Goal: Task Accomplishment & Management: Manage account settings

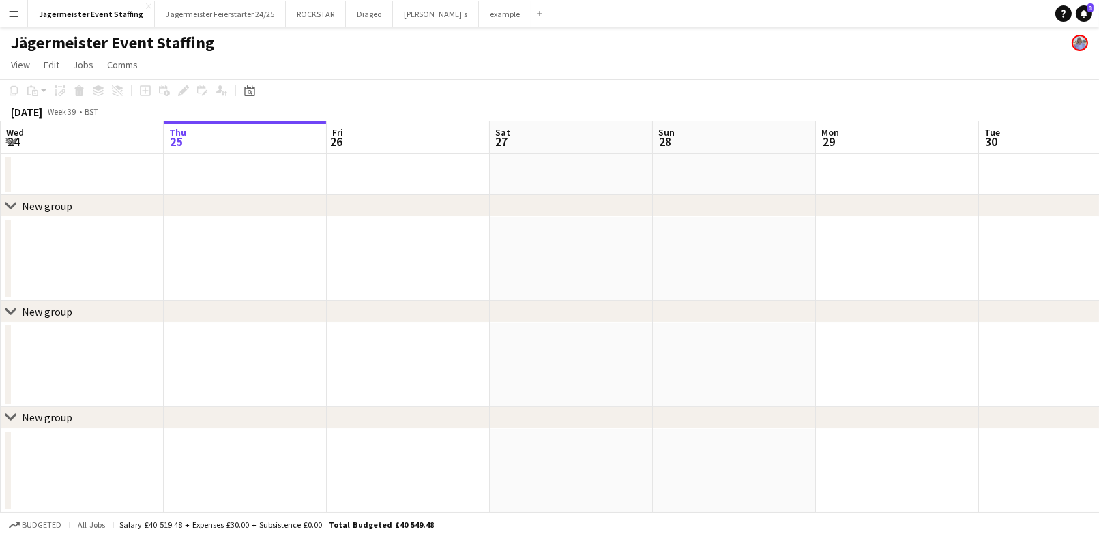
click at [8, 10] on button "Menu" at bounding box center [13, 13] width 27 height 27
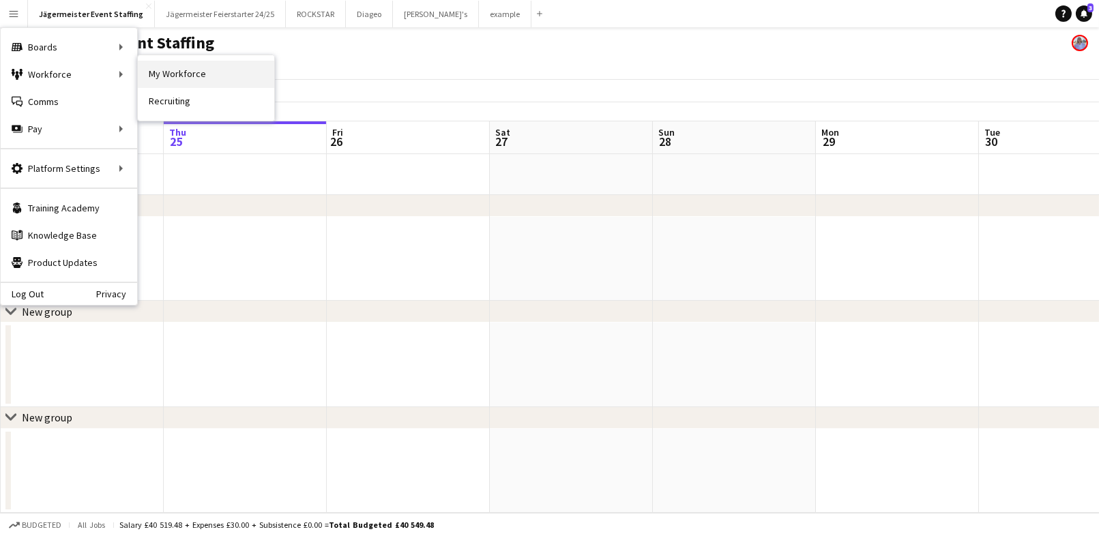
click at [162, 78] on link "My Workforce" at bounding box center [206, 74] width 136 height 27
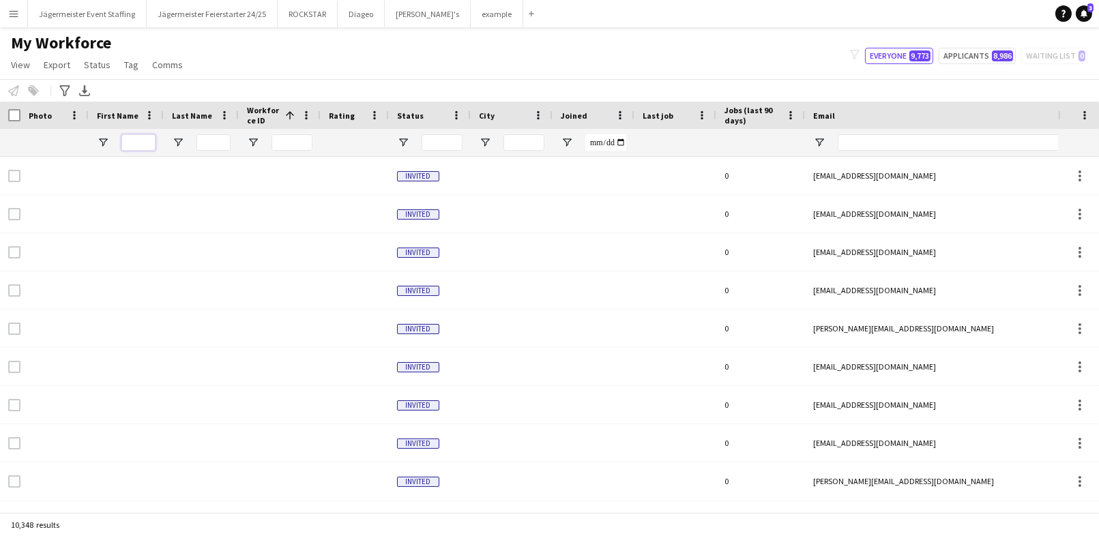
click at [128, 149] on input "First Name Filter Input" at bounding box center [138, 142] width 34 height 16
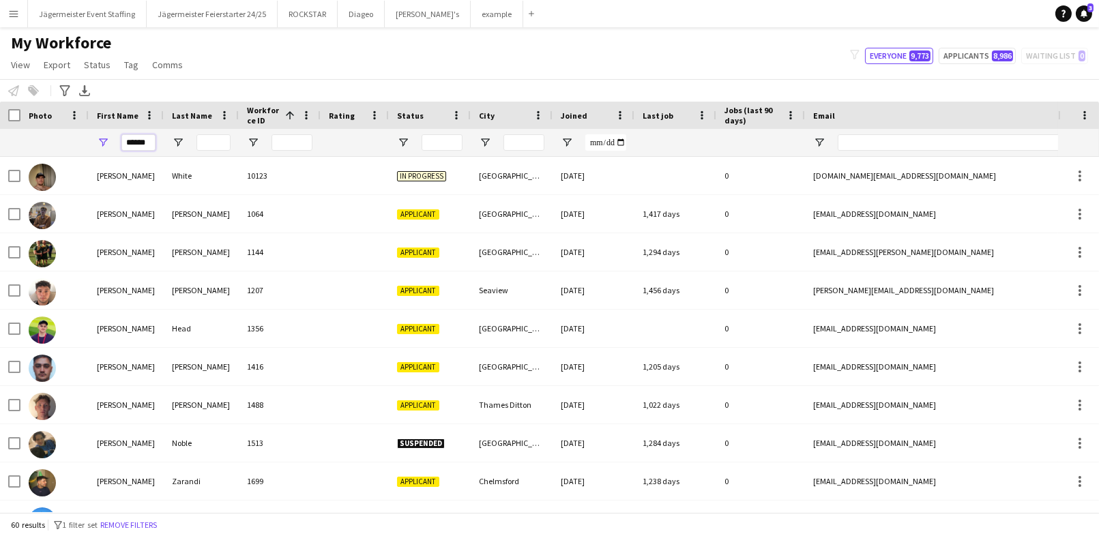
type input "******"
click at [211, 145] on input "Last Name Filter Input" at bounding box center [213, 142] width 34 height 16
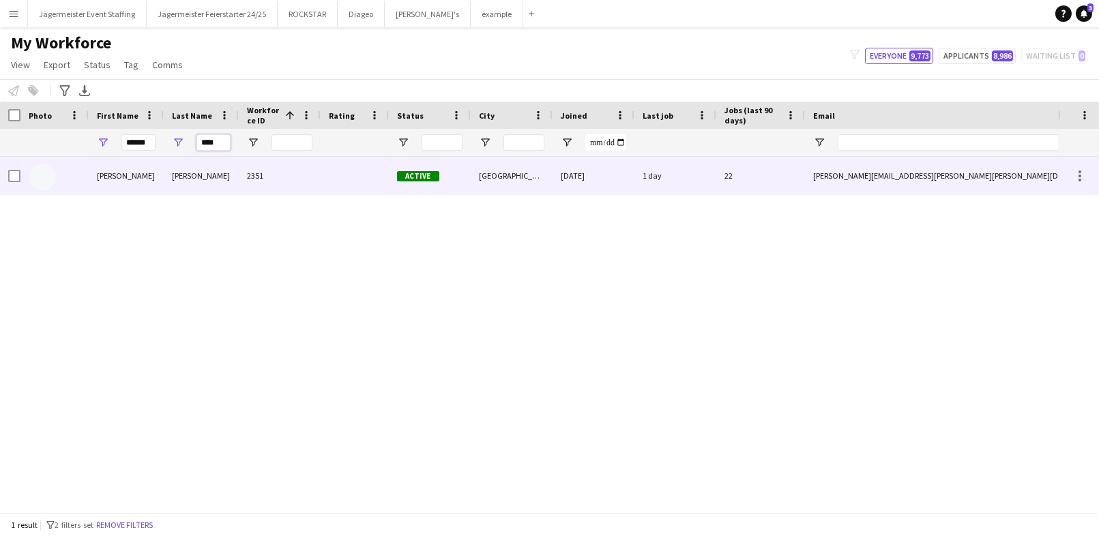
type input "****"
click at [359, 186] on div at bounding box center [355, 176] width 68 height 38
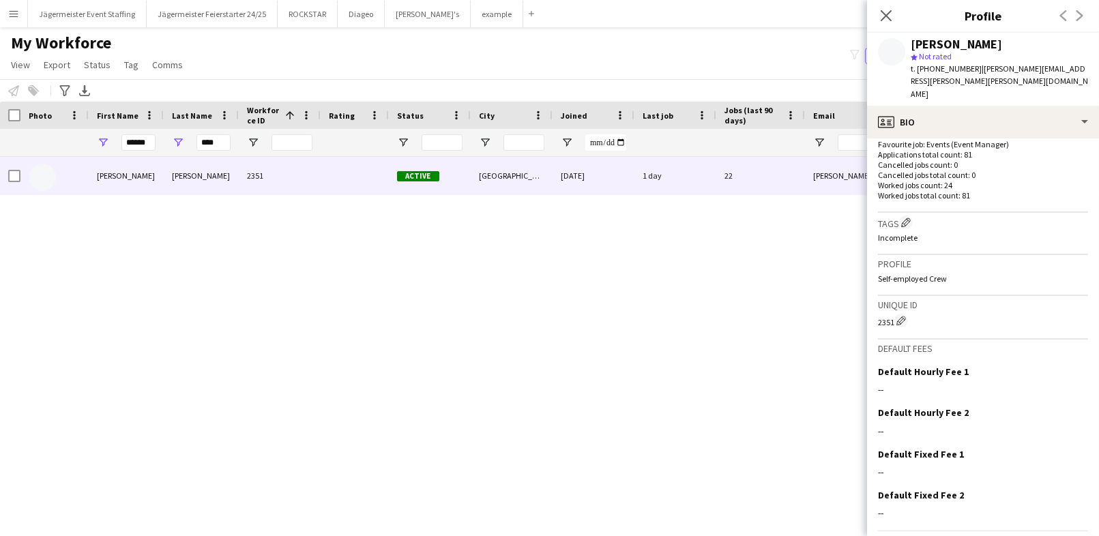
scroll to position [389, 0]
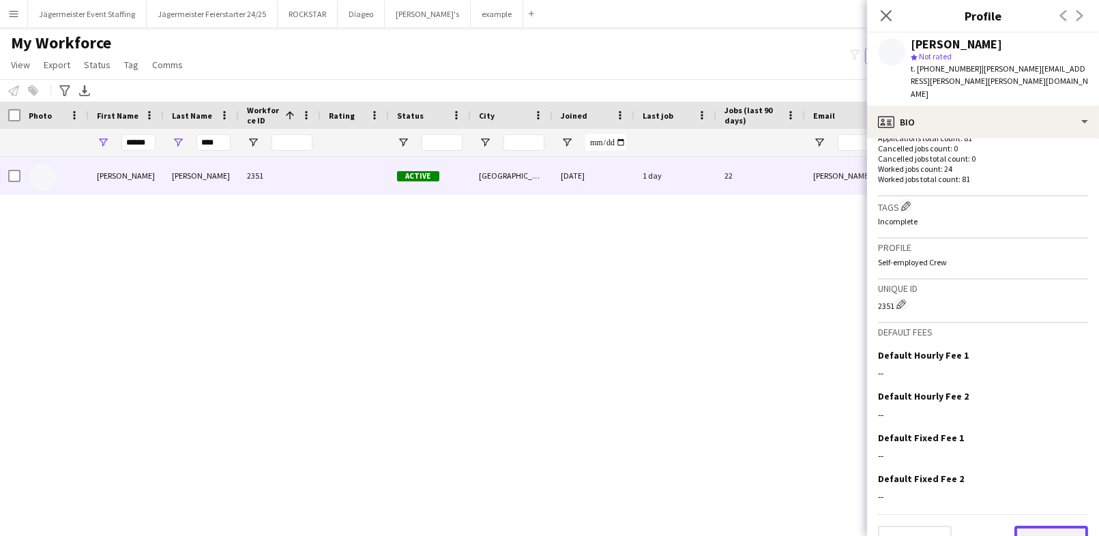
click at [1050, 526] on button "Next" at bounding box center [1051, 539] width 74 height 27
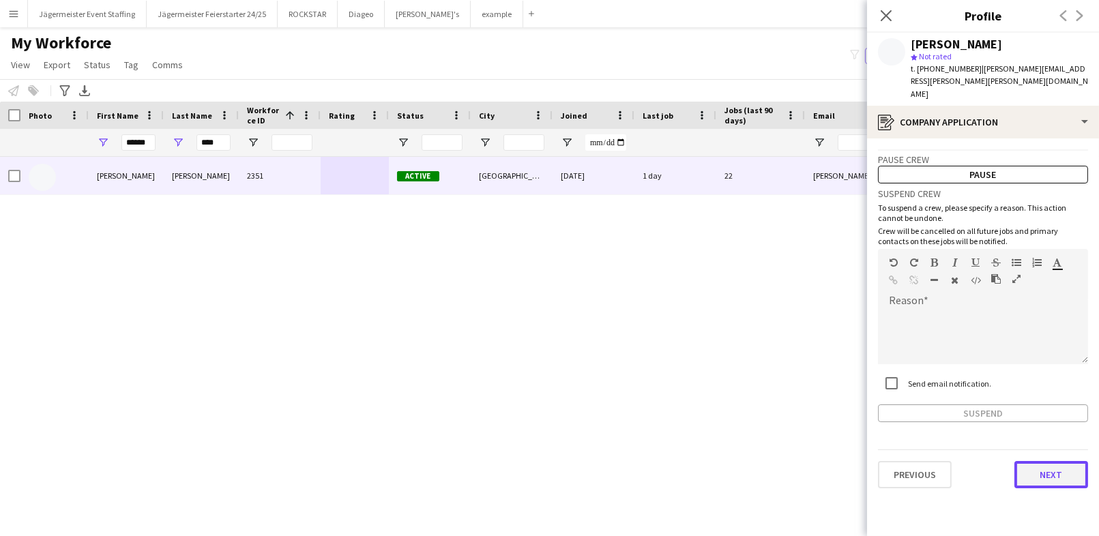
click at [1052, 461] on button "Next" at bounding box center [1051, 474] width 74 height 27
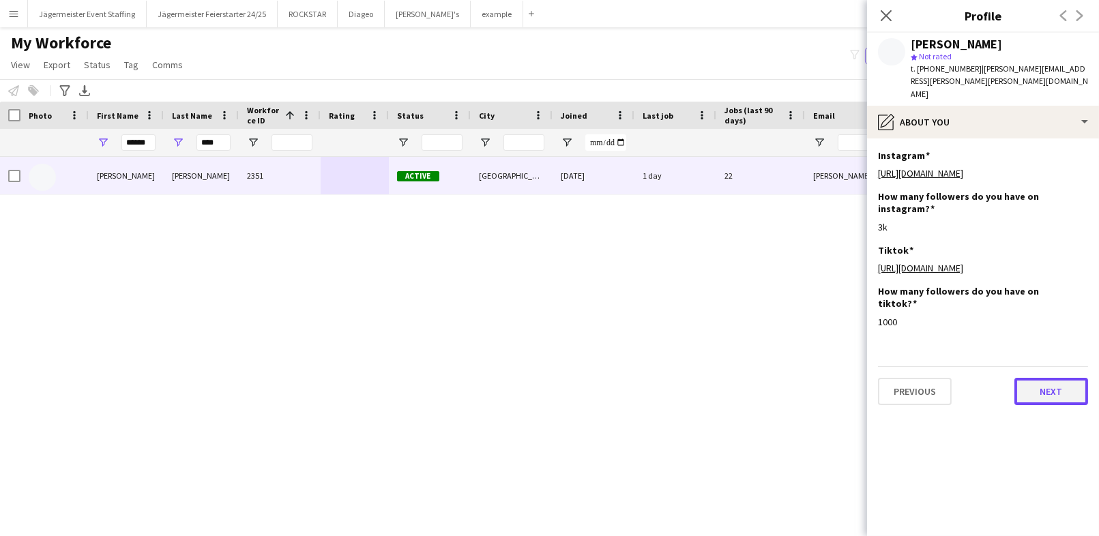
click at [1041, 378] on button "Next" at bounding box center [1051, 391] width 74 height 27
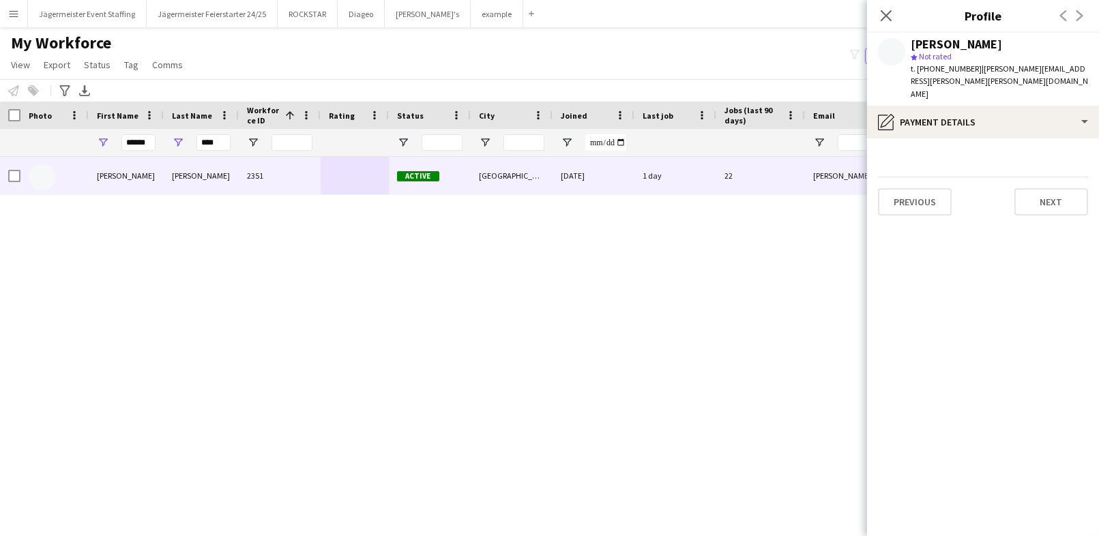
click at [460, 356] on div "[PERSON_NAME] 2351 Active [GEOGRAPHIC_DATA] [DATE] 1 day 22 [PERSON_NAME][EMAIL…" at bounding box center [529, 334] width 1058 height 355
click at [887, 11] on icon "Close pop-in" at bounding box center [885, 15] width 13 height 13
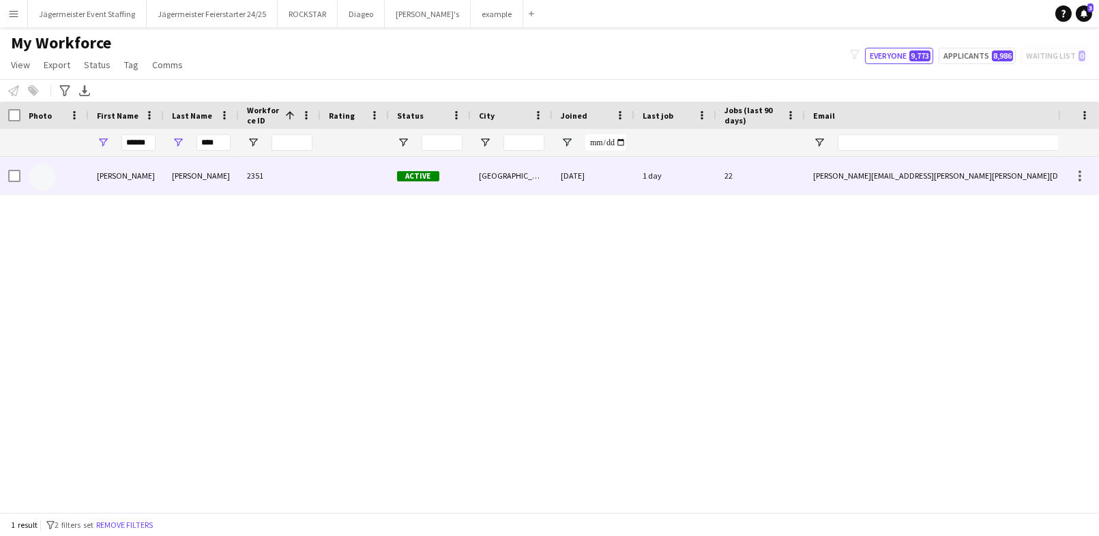
click at [442, 181] on div "Active" at bounding box center [430, 176] width 82 height 38
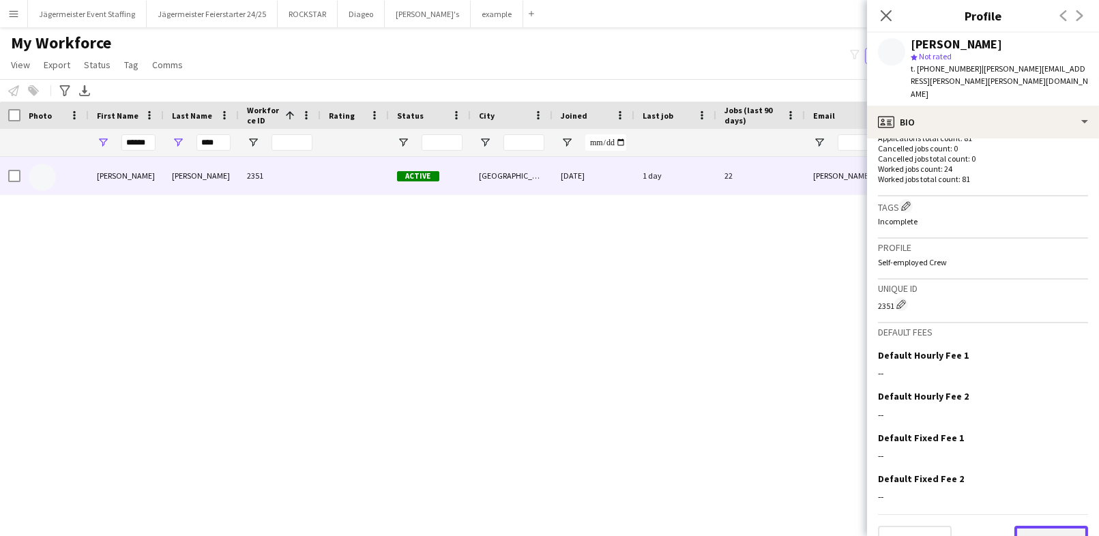
click at [1070, 526] on button "Next" at bounding box center [1051, 539] width 74 height 27
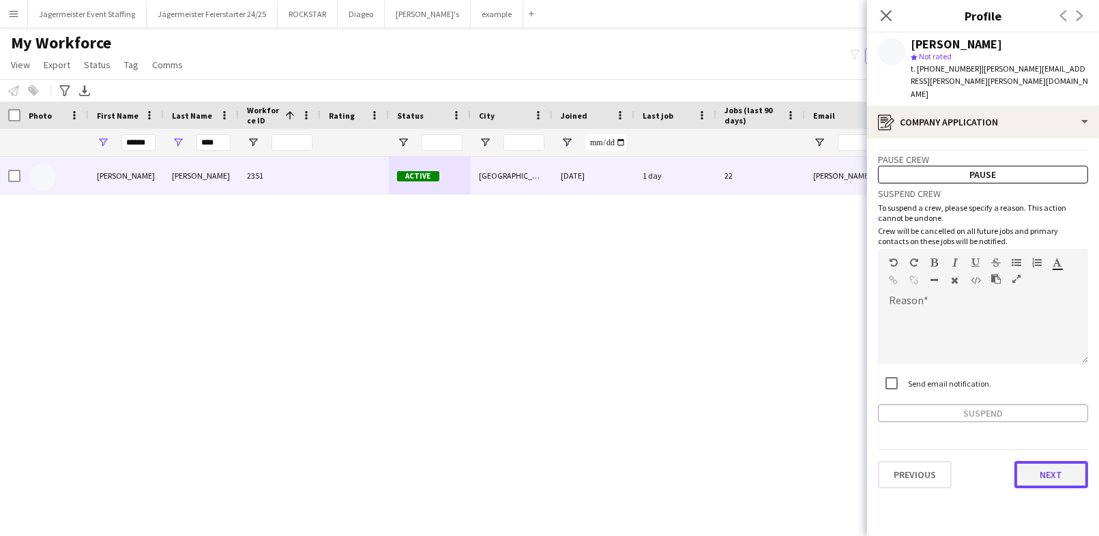
click at [1058, 461] on button "Next" at bounding box center [1051, 474] width 74 height 27
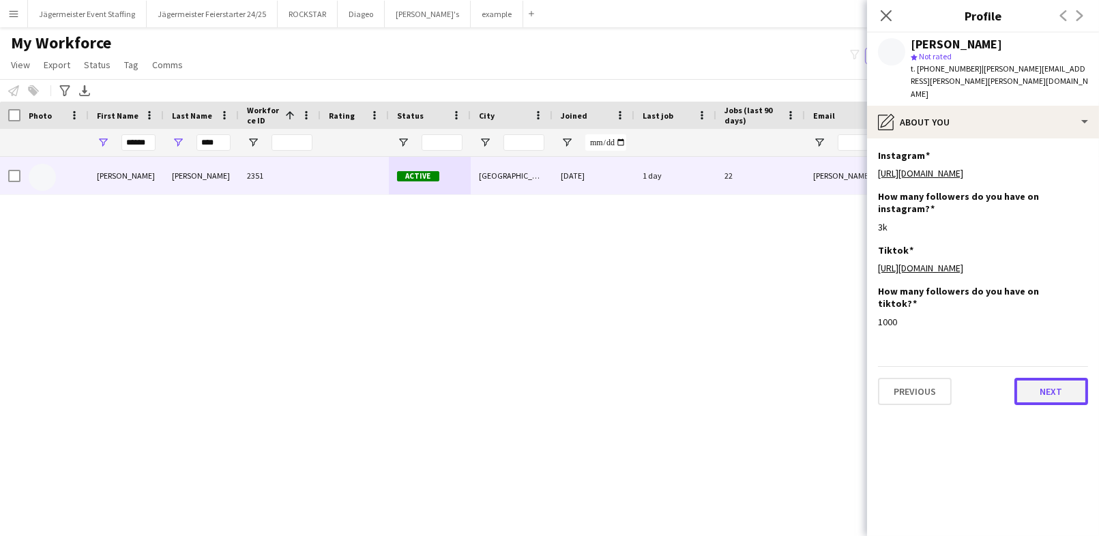
click at [1050, 378] on button "Next" at bounding box center [1051, 391] width 74 height 27
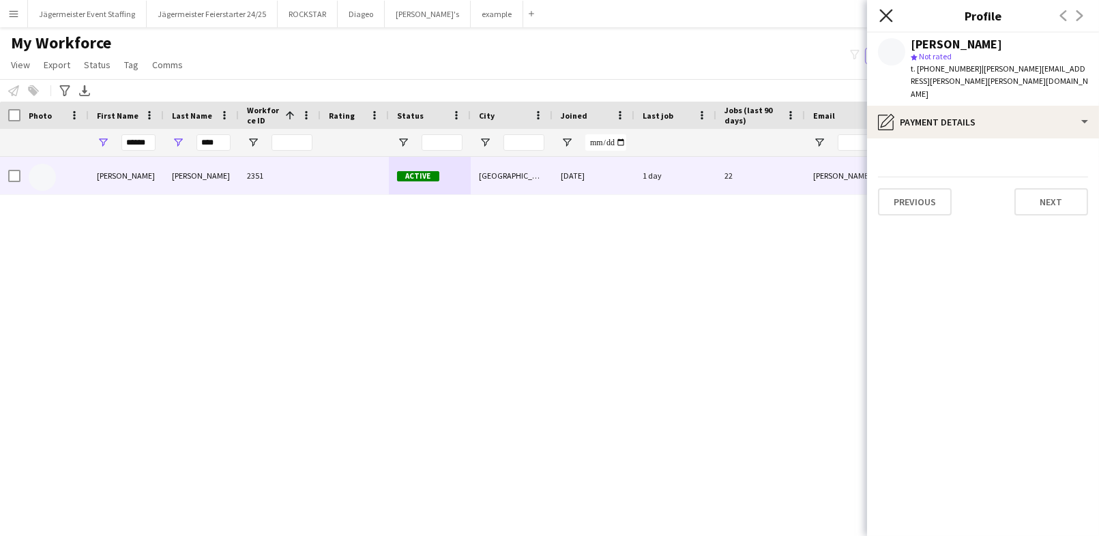
click at [884, 12] on icon "Close pop-in" at bounding box center [885, 15] width 13 height 13
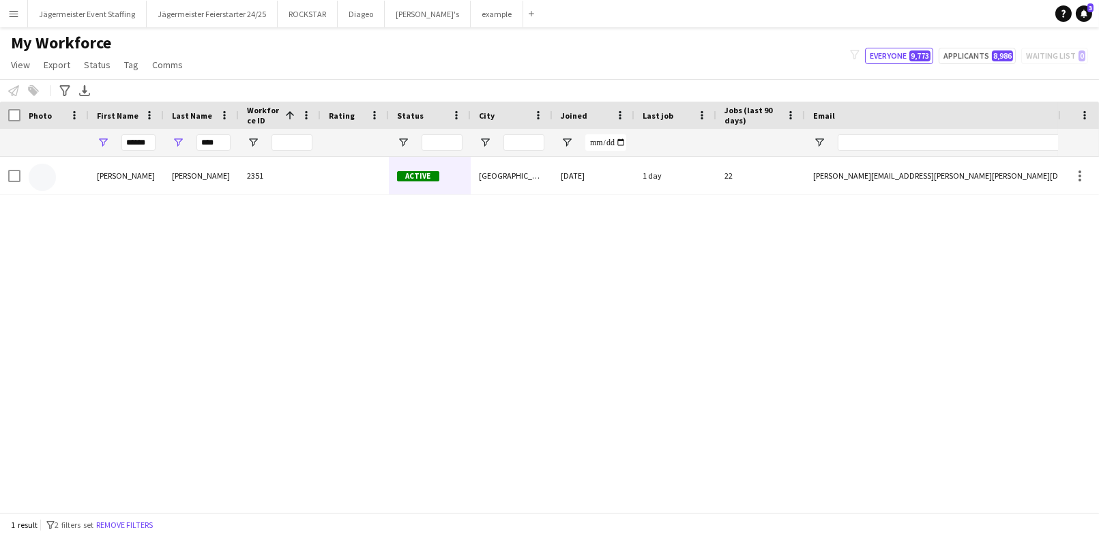
click at [553, 420] on div "[PERSON_NAME] 2351 Active [GEOGRAPHIC_DATA] [DATE] 1 day 22 [PERSON_NAME][EMAIL…" at bounding box center [529, 334] width 1058 height 355
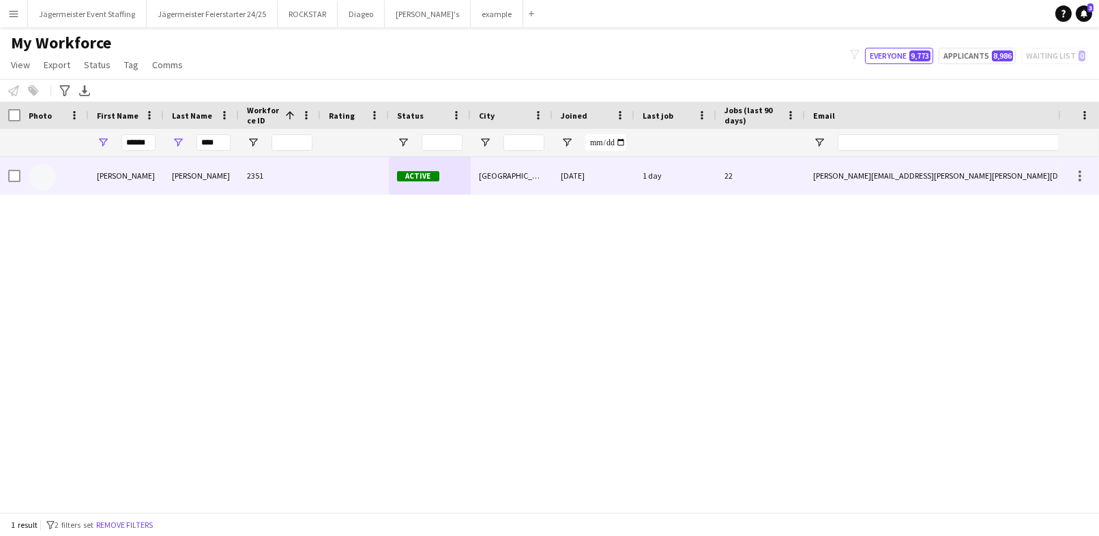
click at [308, 164] on div "2351" at bounding box center [280, 176] width 82 height 38
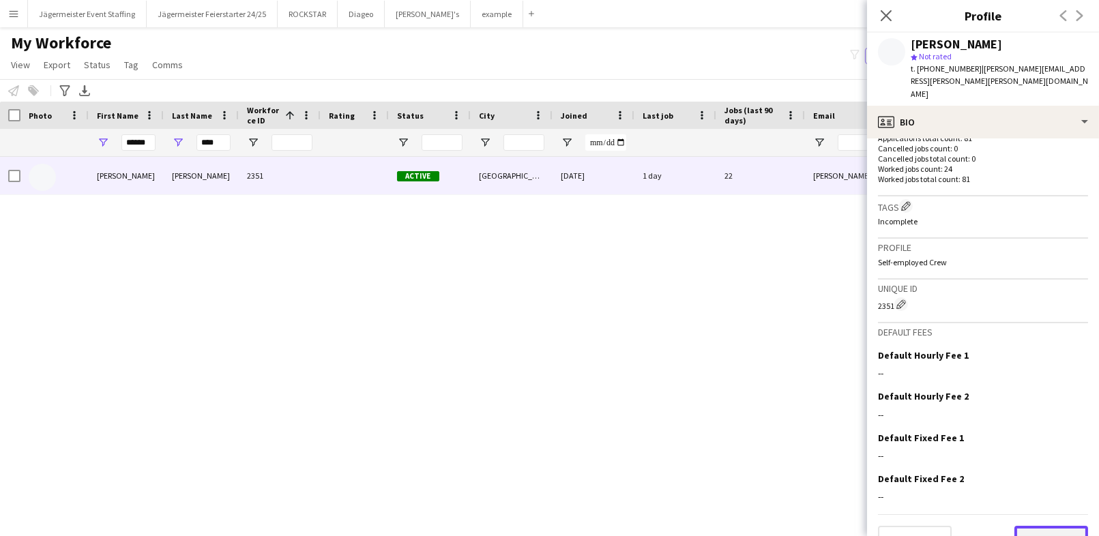
click at [1051, 526] on button "Next" at bounding box center [1051, 539] width 74 height 27
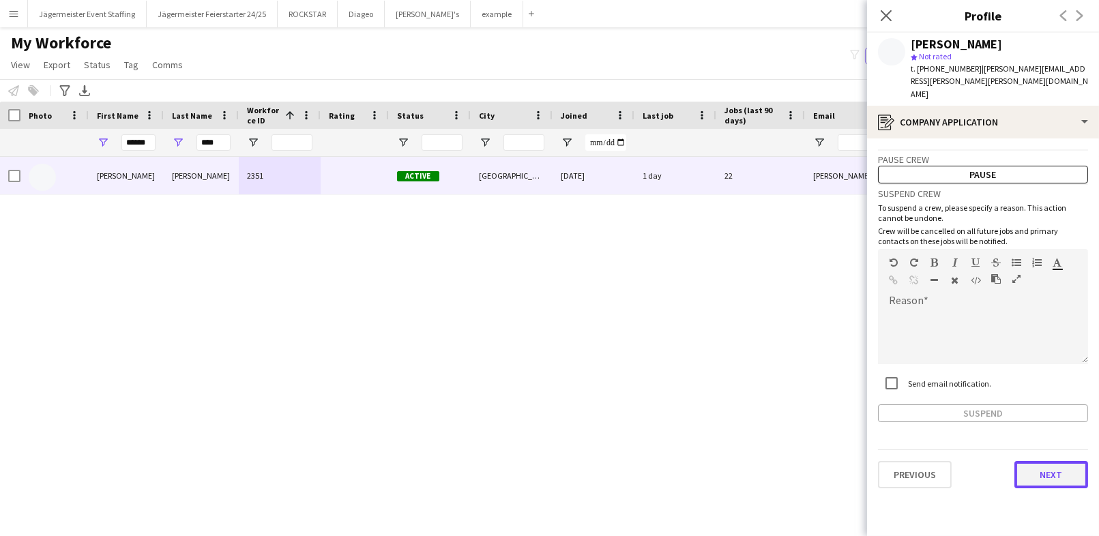
click at [1054, 461] on button "Next" at bounding box center [1051, 474] width 74 height 27
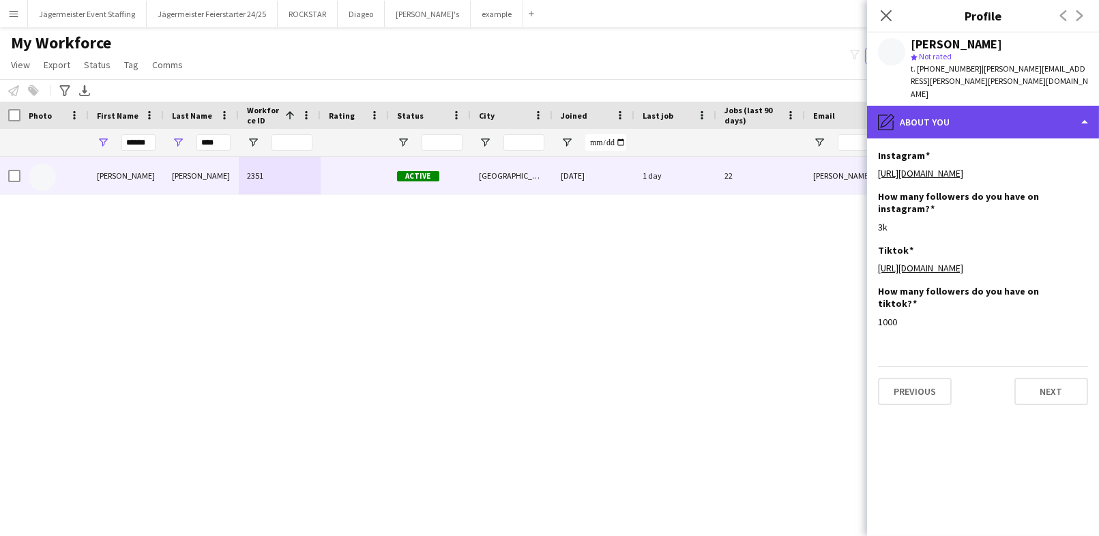
click at [955, 106] on div "pencil4 About you" at bounding box center [983, 122] width 232 height 33
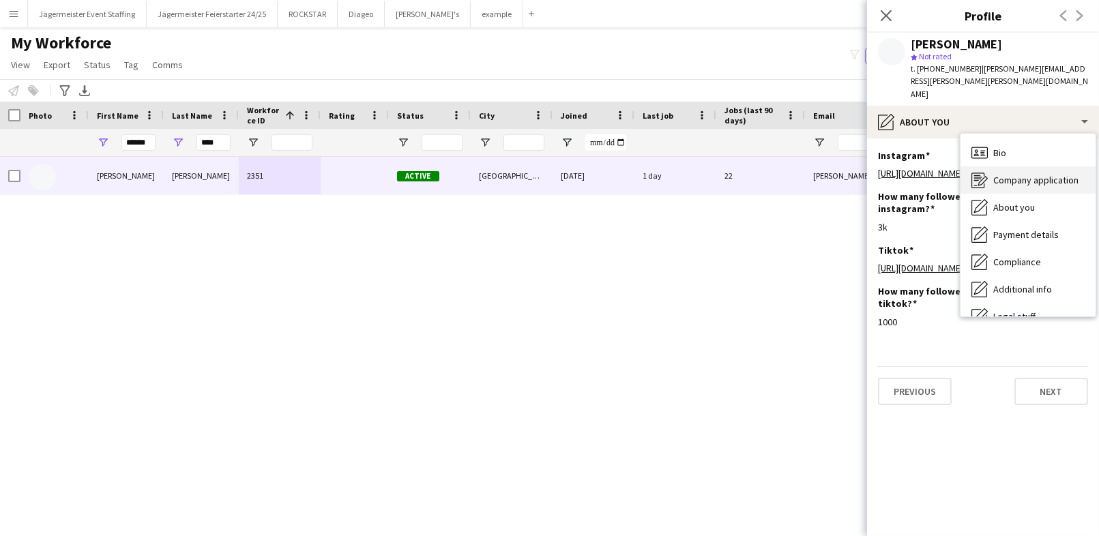
click at [1035, 174] on span "Company application" at bounding box center [1035, 180] width 85 height 12
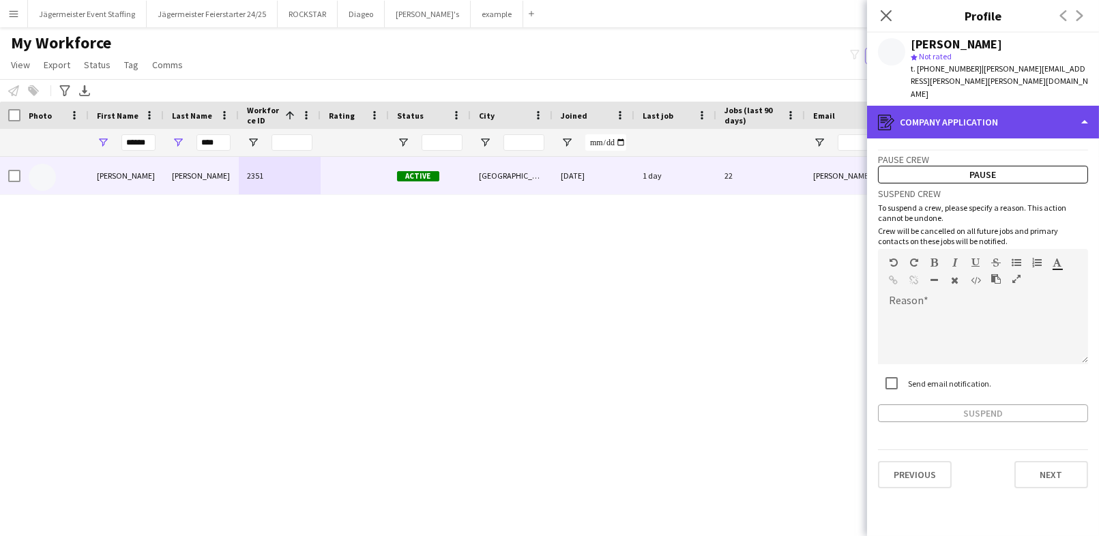
click at [981, 110] on div "register Company application" at bounding box center [983, 122] width 232 height 33
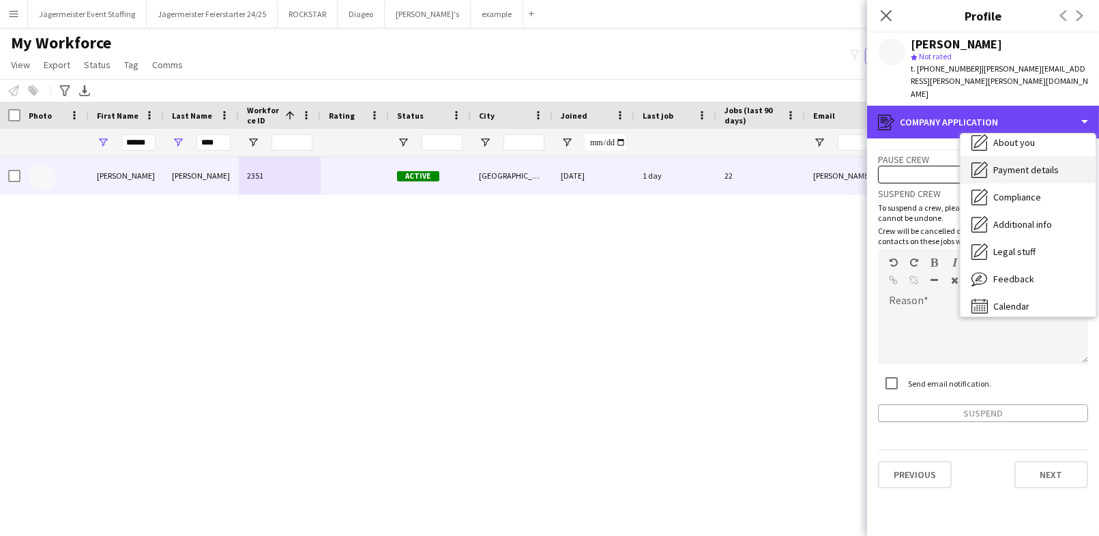
scroll to position [65, 0]
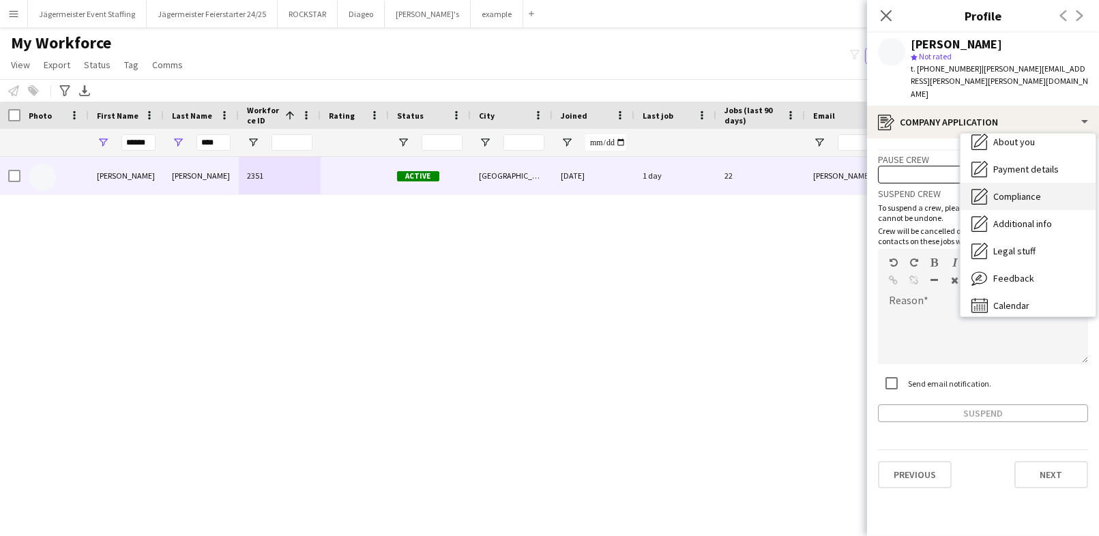
click at [1006, 183] on div "Compliance Compliance" at bounding box center [1027, 196] width 135 height 27
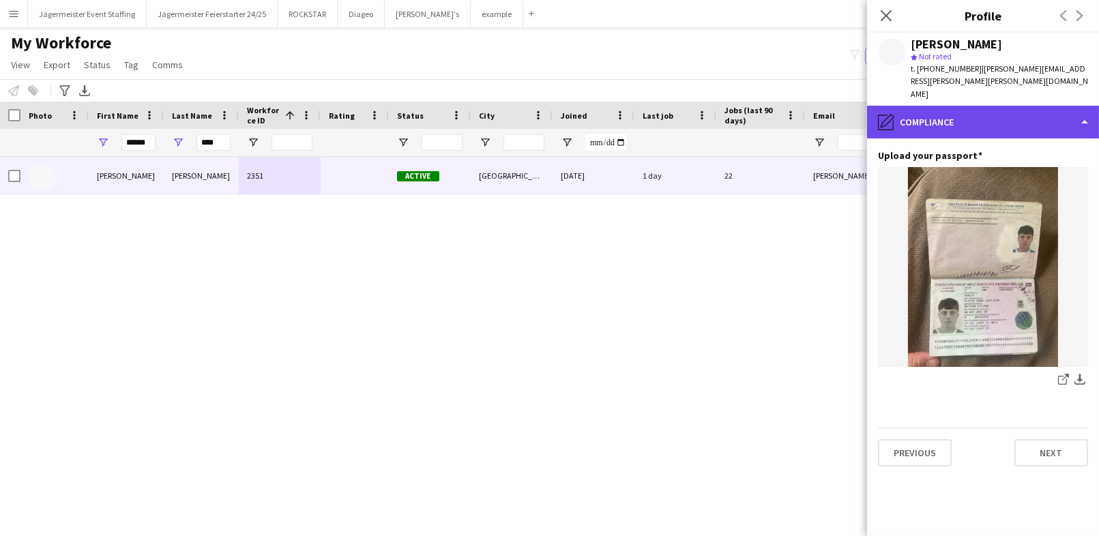
click at [966, 106] on div "pencil4 Compliance" at bounding box center [983, 122] width 232 height 33
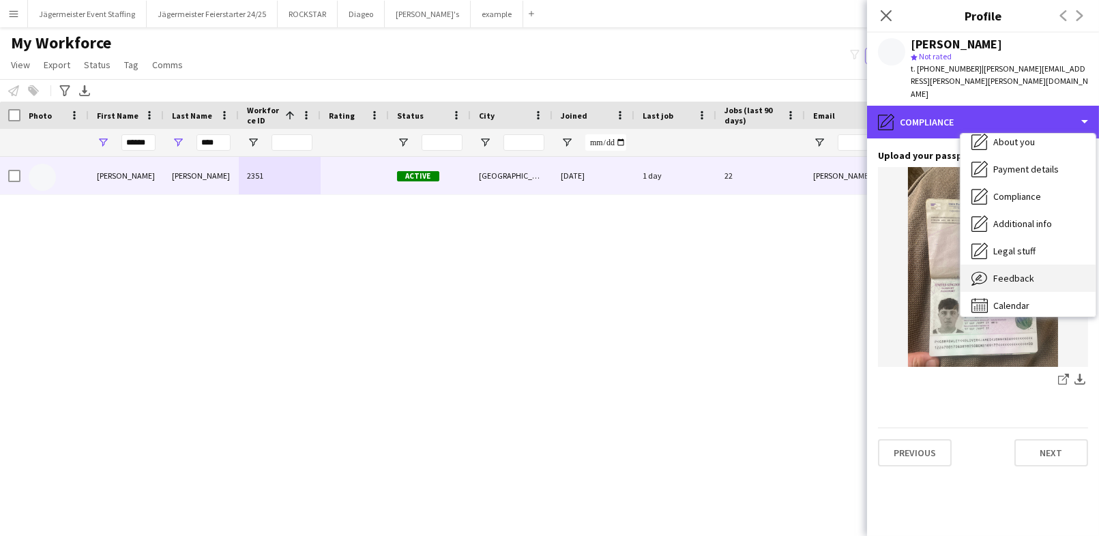
scroll to position [73, 0]
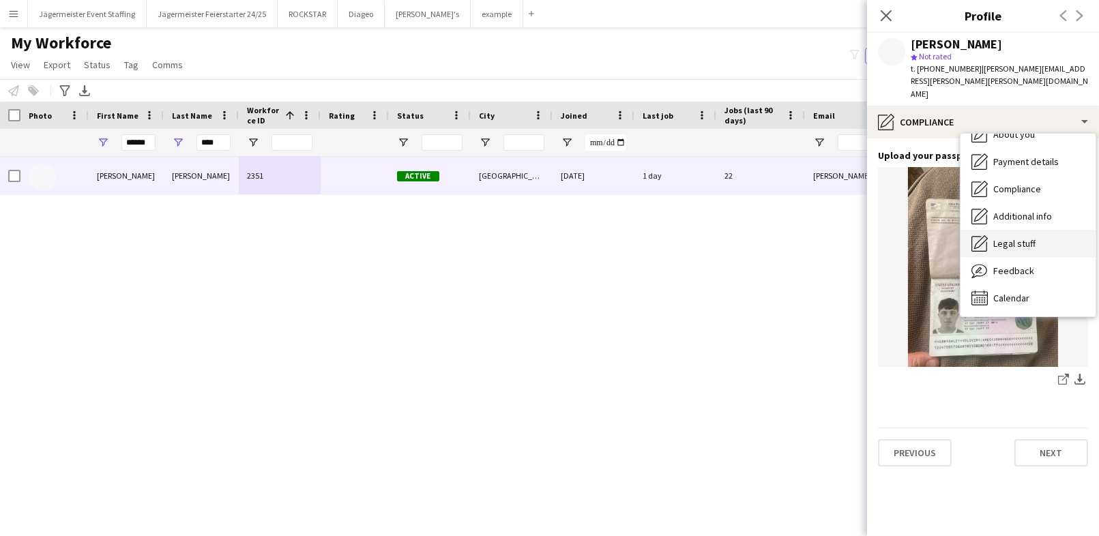
click at [1016, 230] on div "Legal stuff Legal stuff" at bounding box center [1027, 243] width 135 height 27
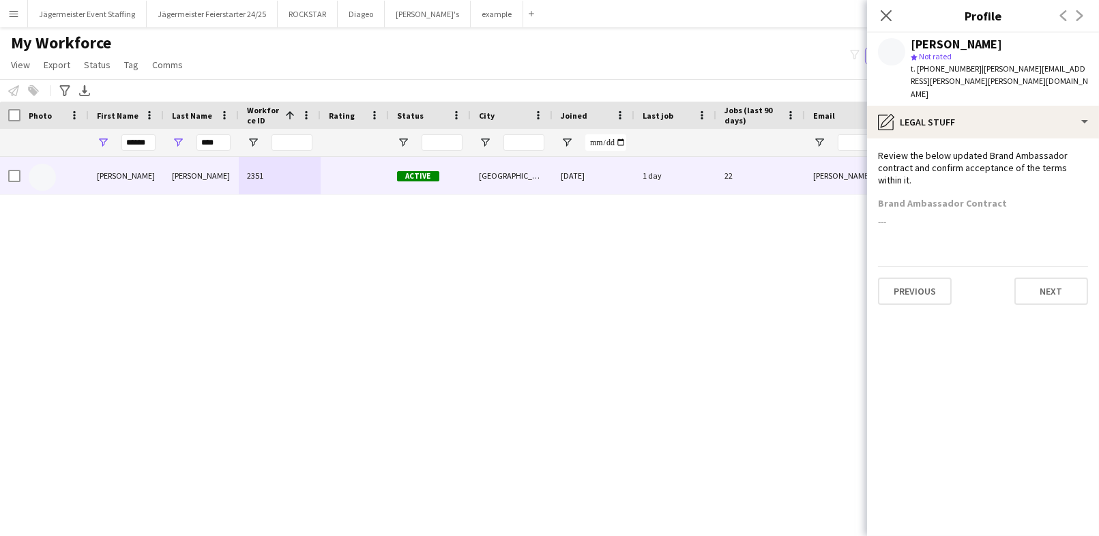
click at [926, 197] on h3 "Brand Ambassador Contract" at bounding box center [942, 203] width 129 height 12
click at [967, 197] on div "Brand Ambassador Contract ---" at bounding box center [983, 217] width 210 height 41
click at [956, 197] on h3 "Brand Ambassador Contract" at bounding box center [942, 203] width 129 height 12
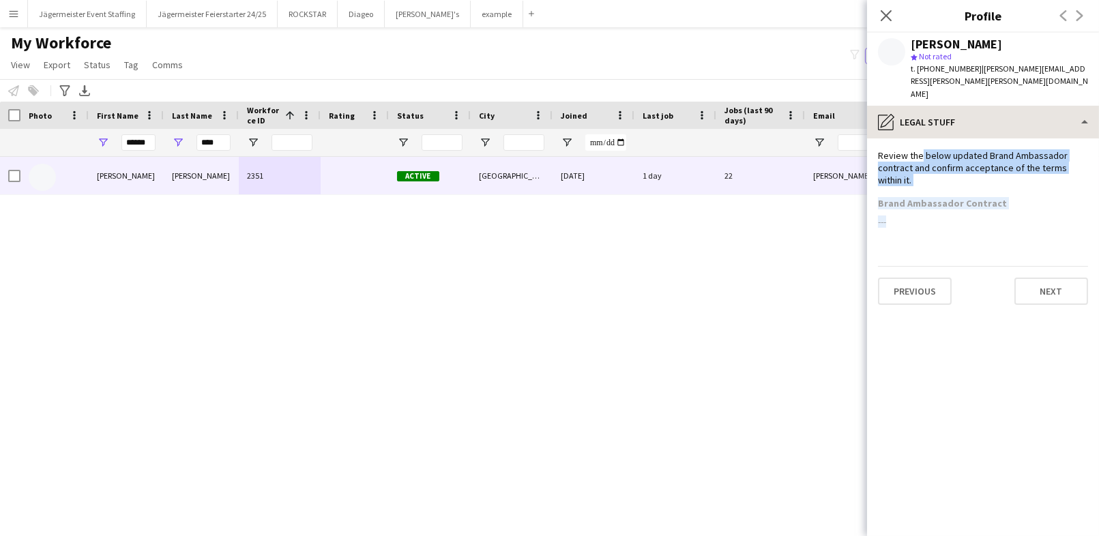
drag, startPoint x: 885, startPoint y: 197, endPoint x: 919, endPoint y: 109, distance: 94.6
click at [919, 138] on app-section-data-types "Review the below updated Brand Ambassador contract and confirm acceptance of th…" at bounding box center [983, 337] width 232 height 398
click at [945, 278] on button "Previous" at bounding box center [915, 291] width 74 height 27
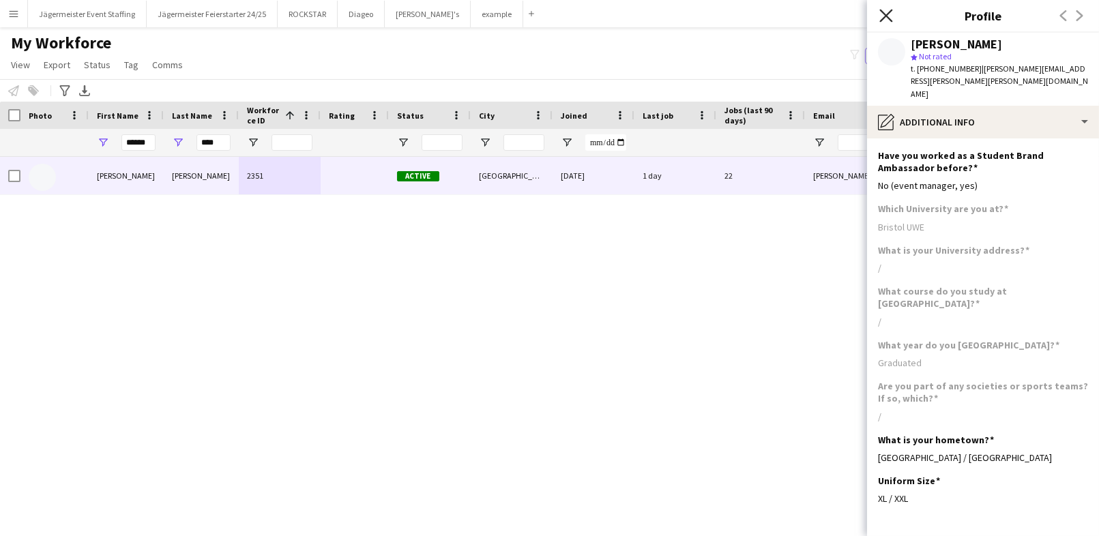
click at [882, 20] on icon at bounding box center [885, 15] width 13 height 13
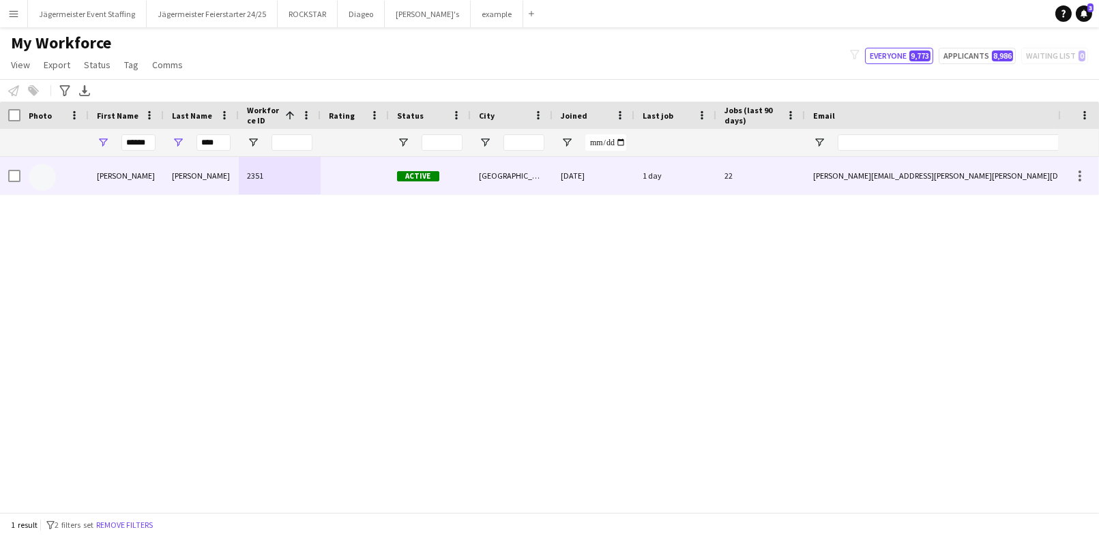
click at [338, 179] on div at bounding box center [355, 176] width 68 height 38
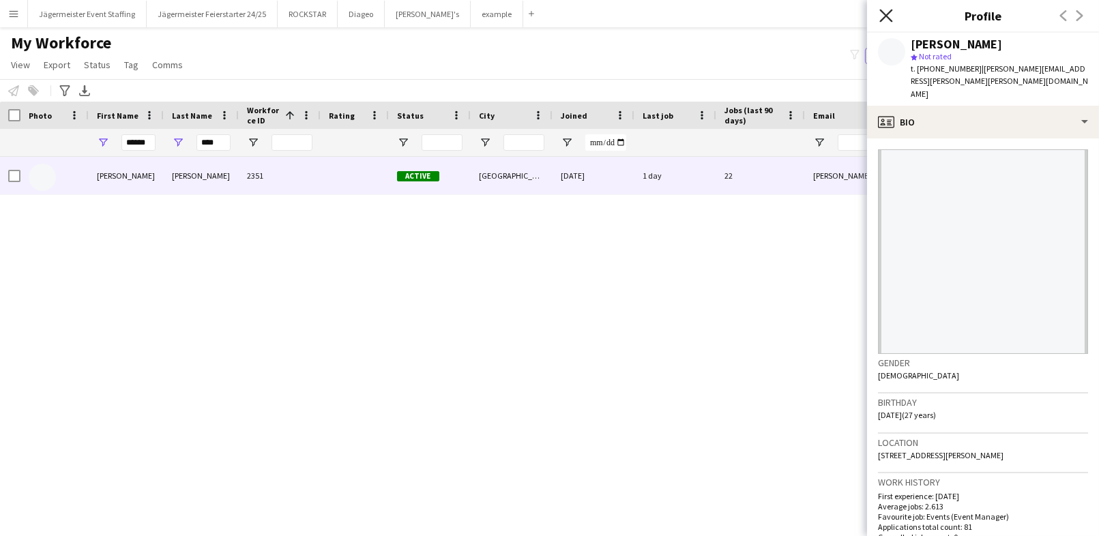
click at [883, 14] on icon "Close pop-in" at bounding box center [885, 15] width 13 height 13
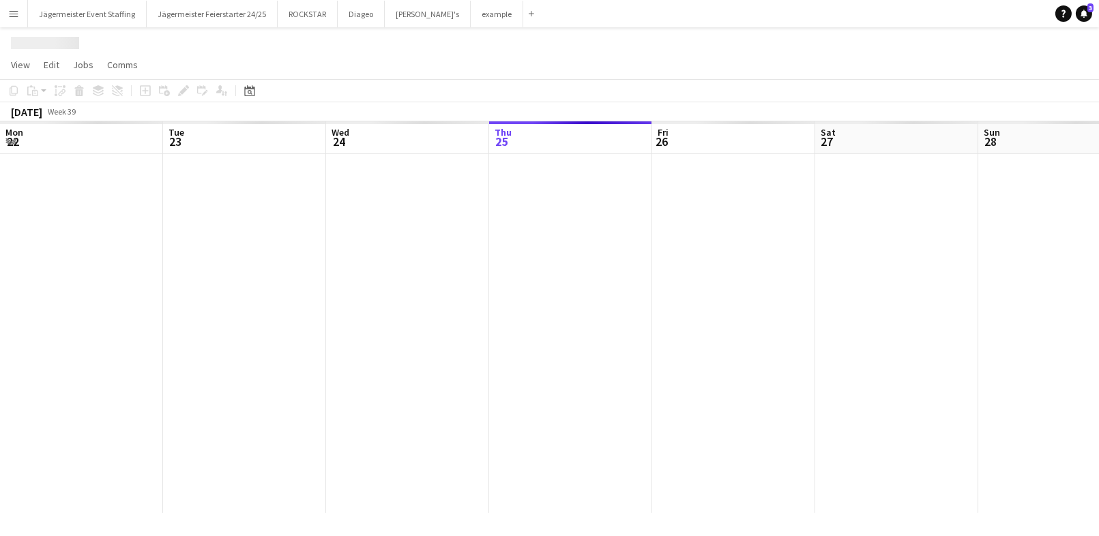
scroll to position [0, 325]
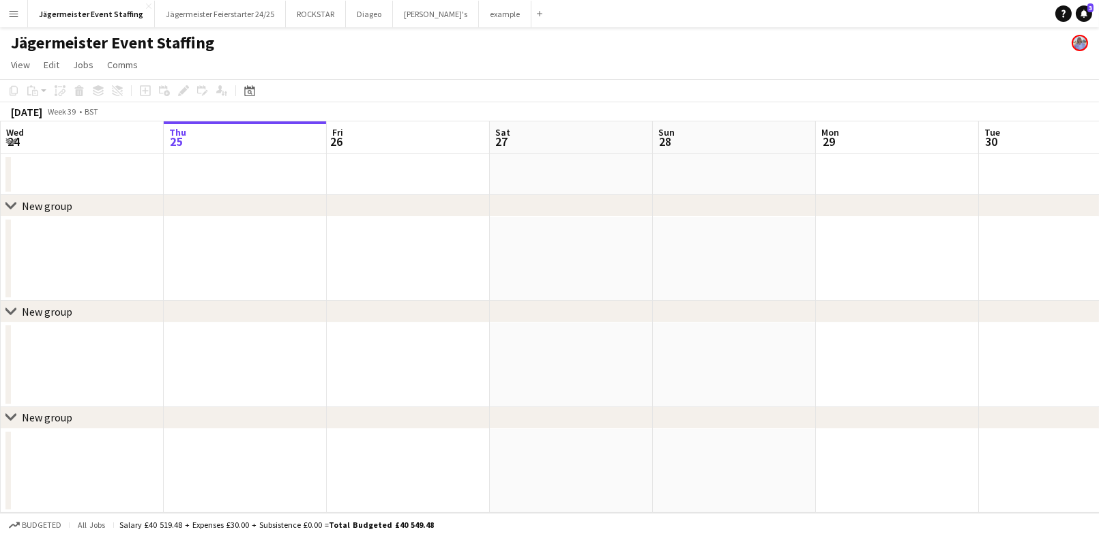
click at [14, 10] on app-icon "Menu" at bounding box center [13, 13] width 11 height 11
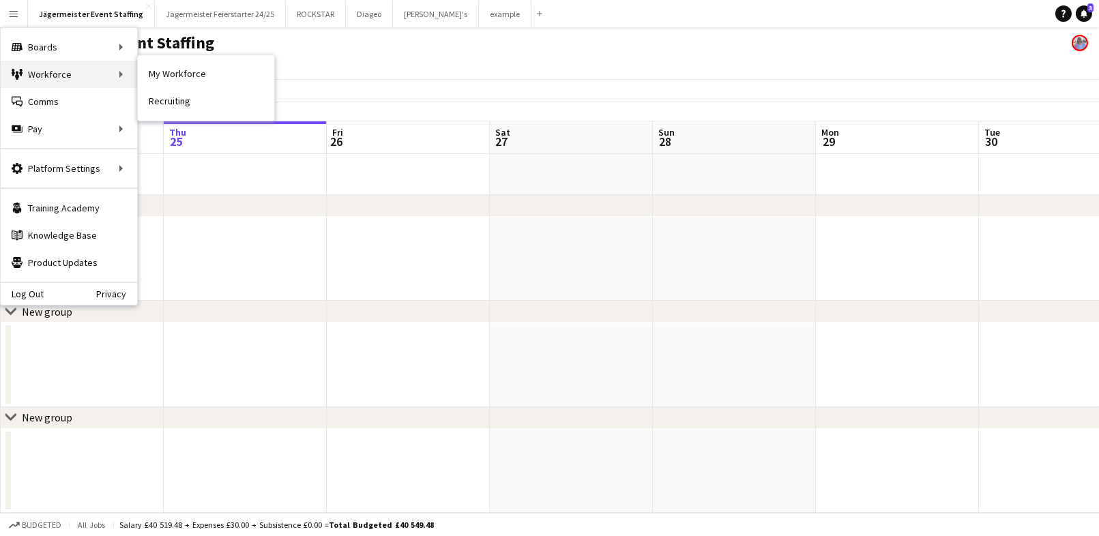
click at [62, 72] on div "Workforce Workforce" at bounding box center [69, 74] width 136 height 27
click at [158, 72] on link "My Workforce" at bounding box center [206, 74] width 136 height 27
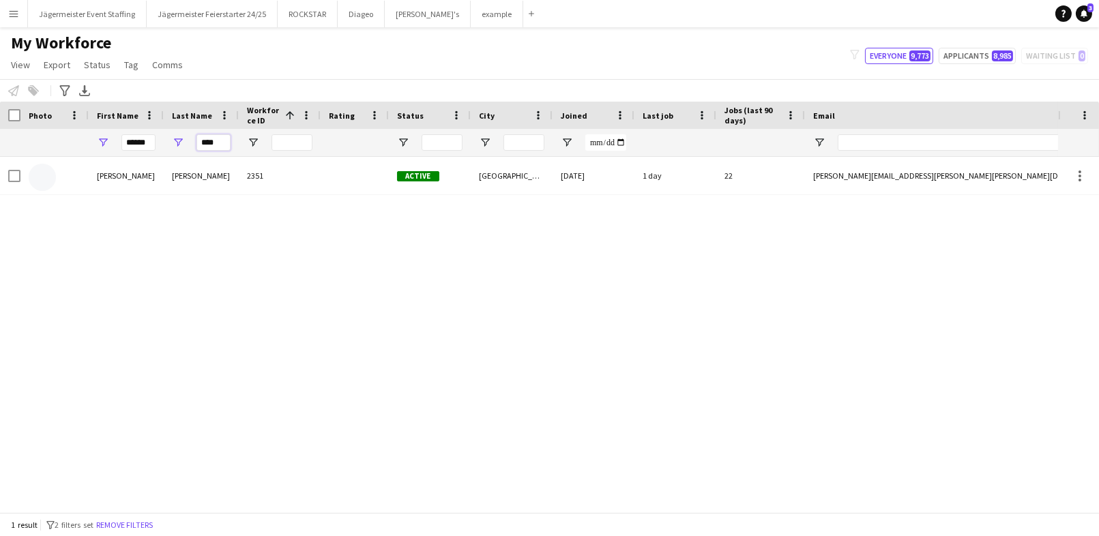
drag, startPoint x: 221, startPoint y: 143, endPoint x: 160, endPoint y: 143, distance: 61.4
click at [160, 143] on div "****** ****" at bounding box center [739, 142] width 1479 height 27
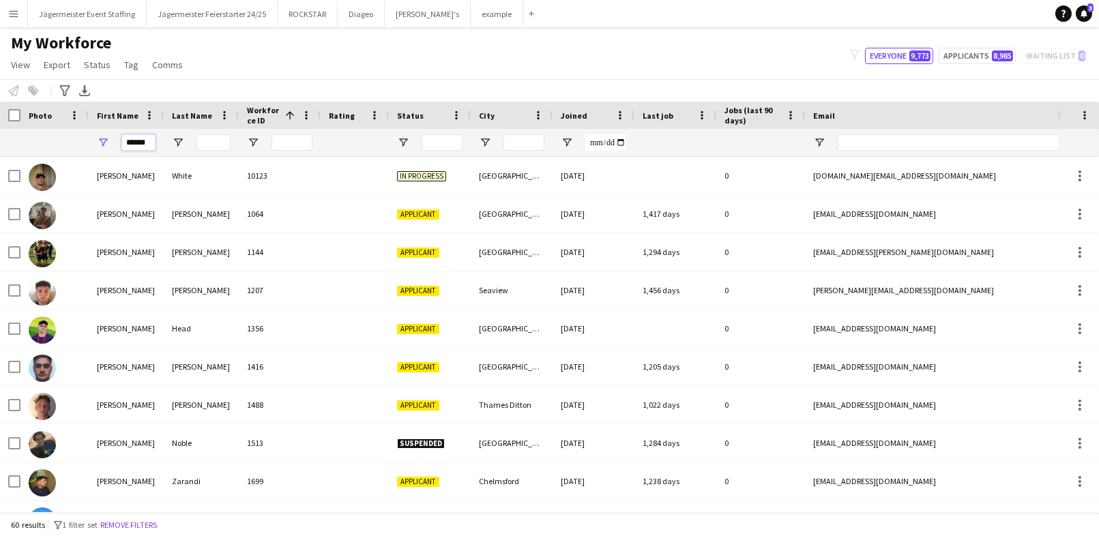
drag, startPoint x: 146, startPoint y: 140, endPoint x: 85, endPoint y: 140, distance: 61.4
click at [85, 140] on div "******" at bounding box center [739, 142] width 1479 height 27
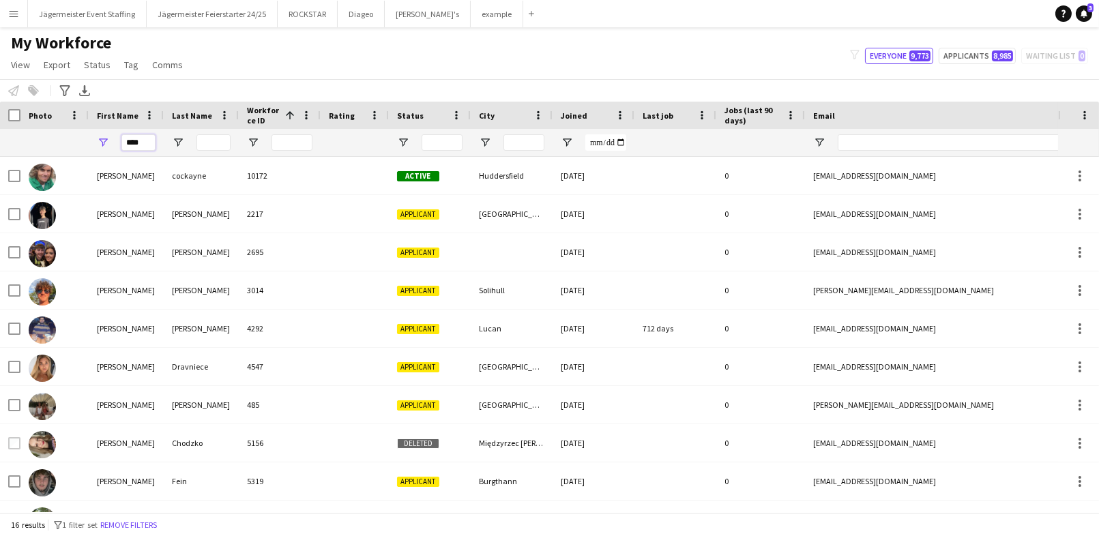
type input "****"
click at [211, 146] on input "Last Name Filter Input" at bounding box center [213, 142] width 34 height 16
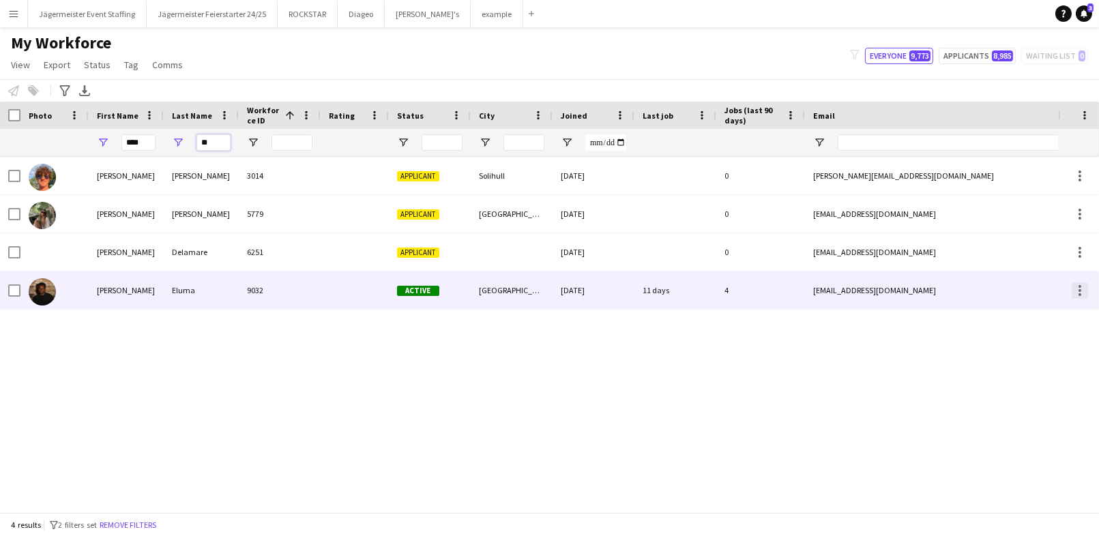
type input "**"
click at [1073, 290] on div at bounding box center [1079, 290] width 16 height 16
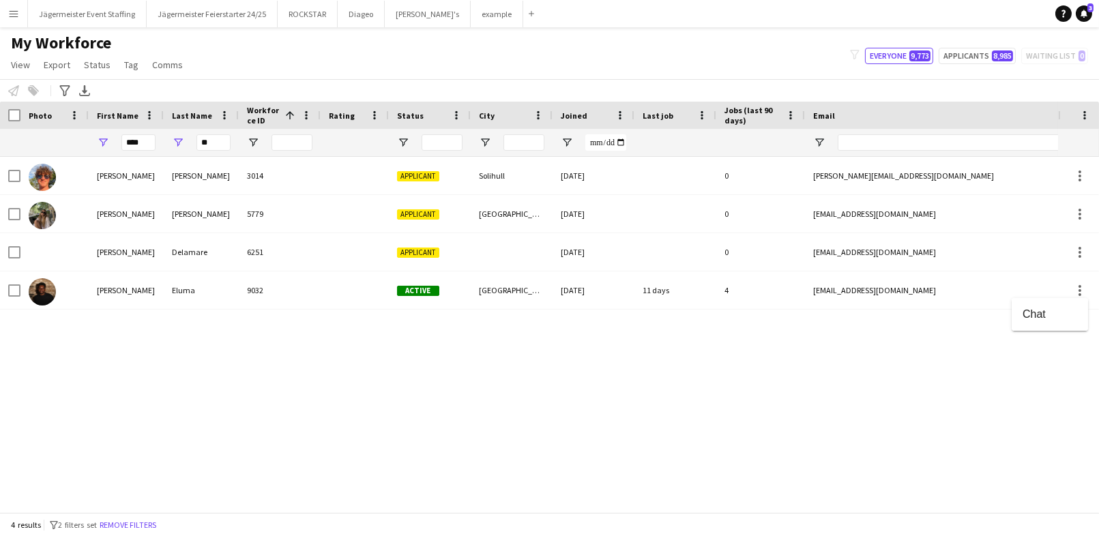
click at [902, 288] on div at bounding box center [549, 268] width 1099 height 536
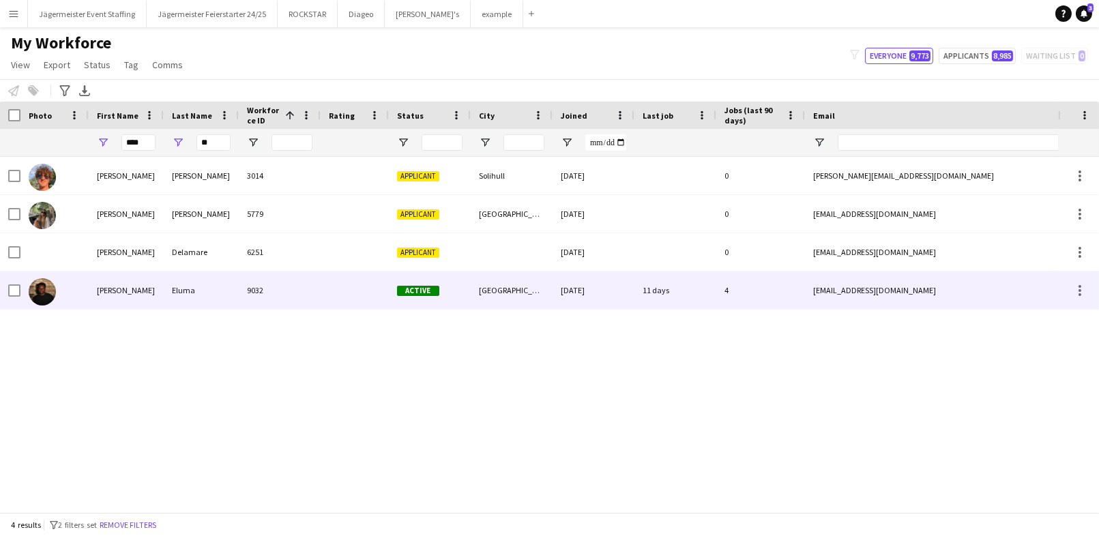
click at [458, 278] on div "Active" at bounding box center [430, 290] width 82 height 38
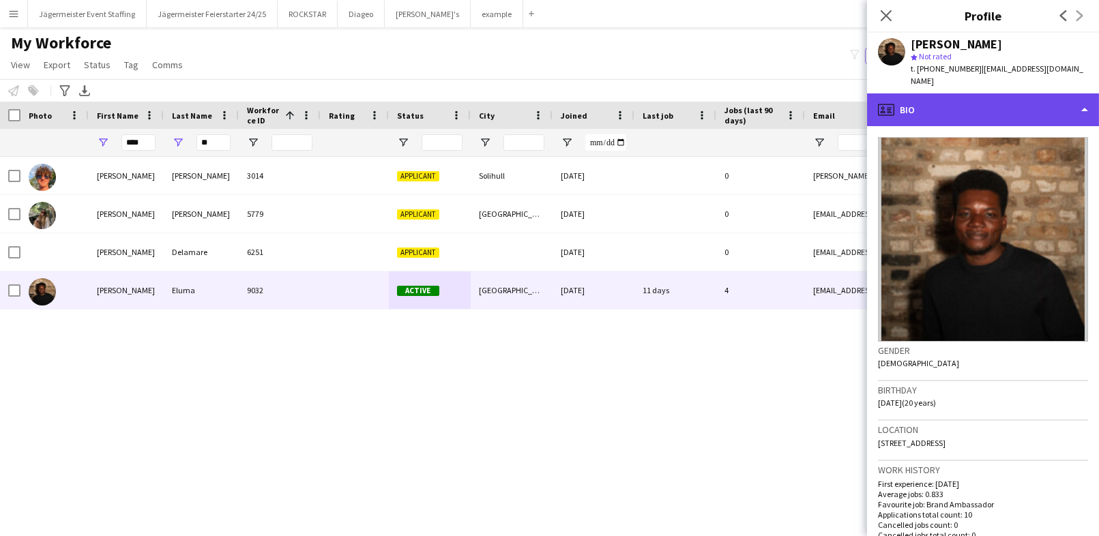
click at [1046, 100] on div "profile Bio" at bounding box center [983, 109] width 232 height 33
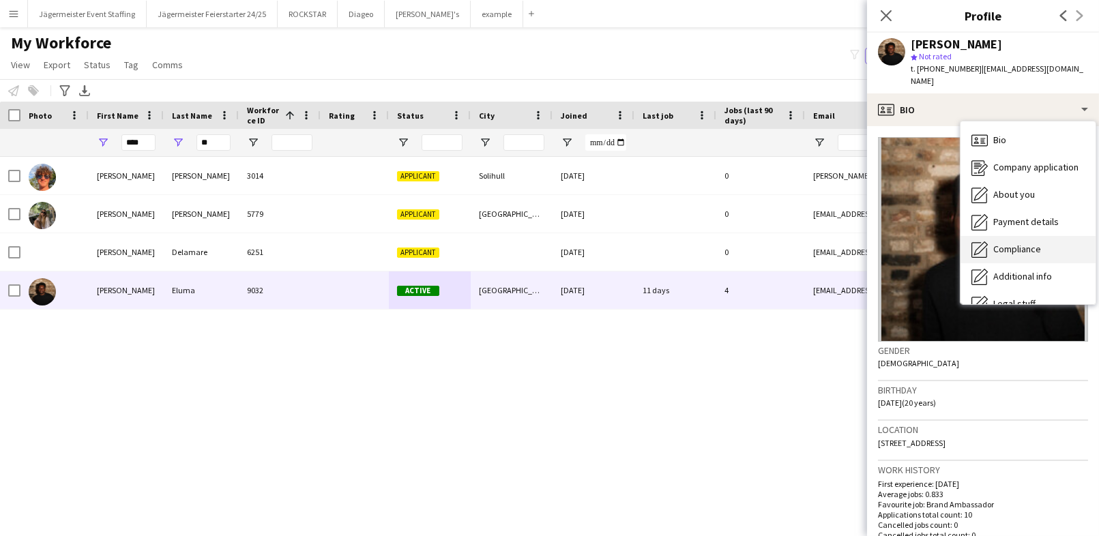
click at [1023, 245] on div "Compliance Compliance" at bounding box center [1027, 249] width 135 height 27
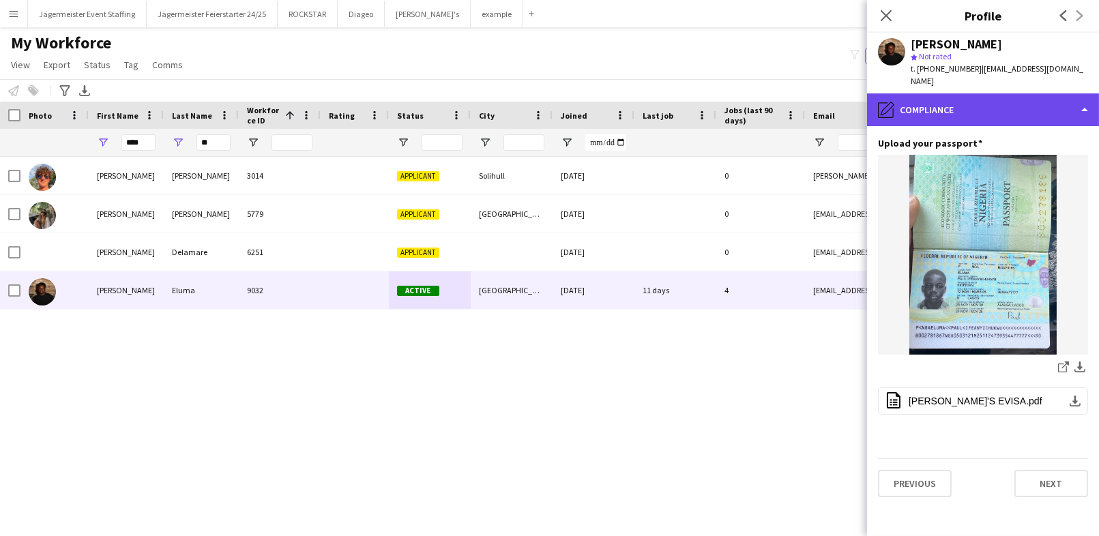
click at [1038, 93] on div "pencil4 Compliance" at bounding box center [983, 109] width 232 height 33
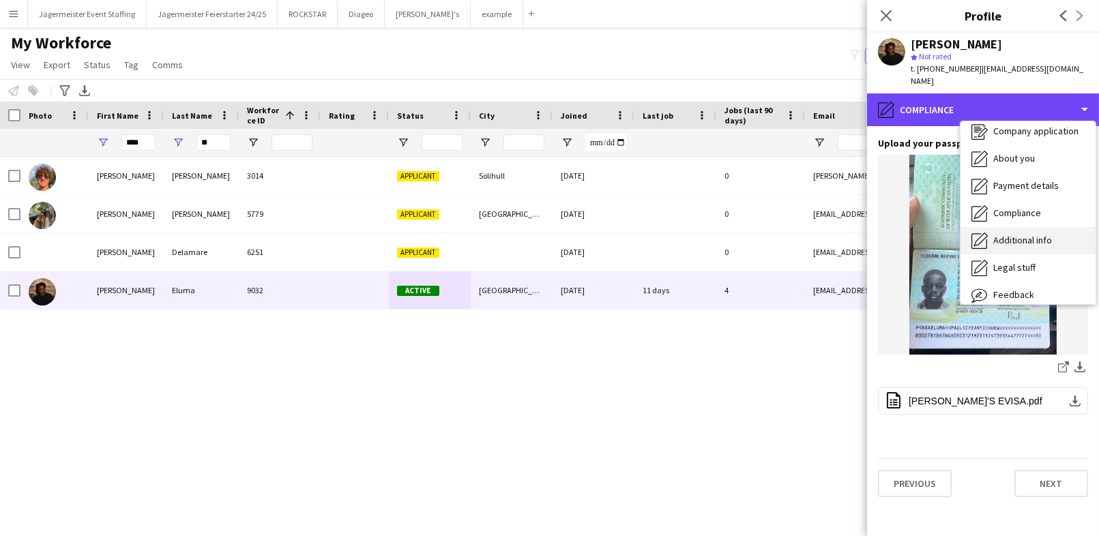
scroll to position [38, 0]
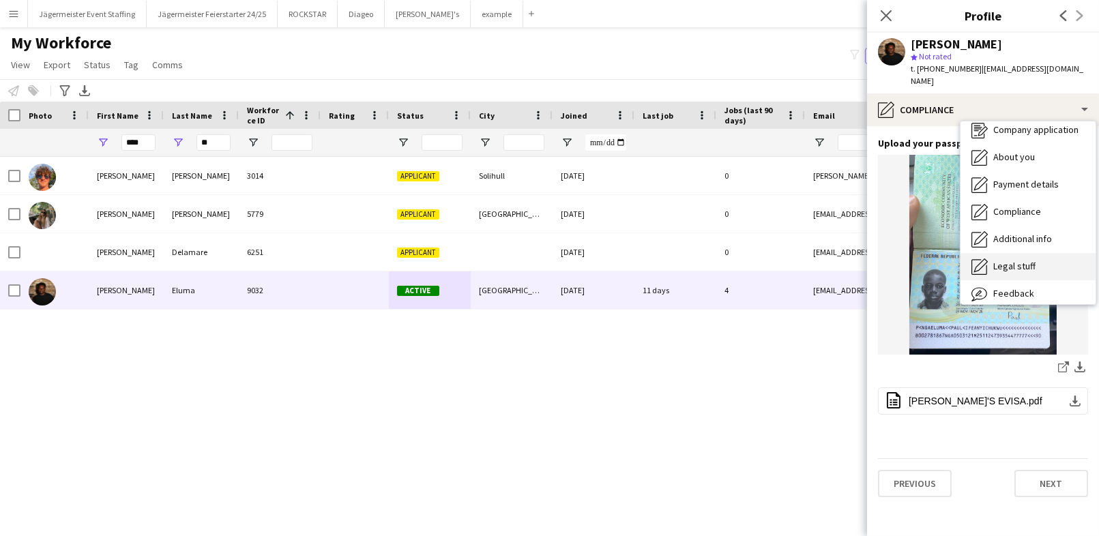
click at [1020, 260] on span "Legal stuff" at bounding box center [1014, 266] width 42 height 12
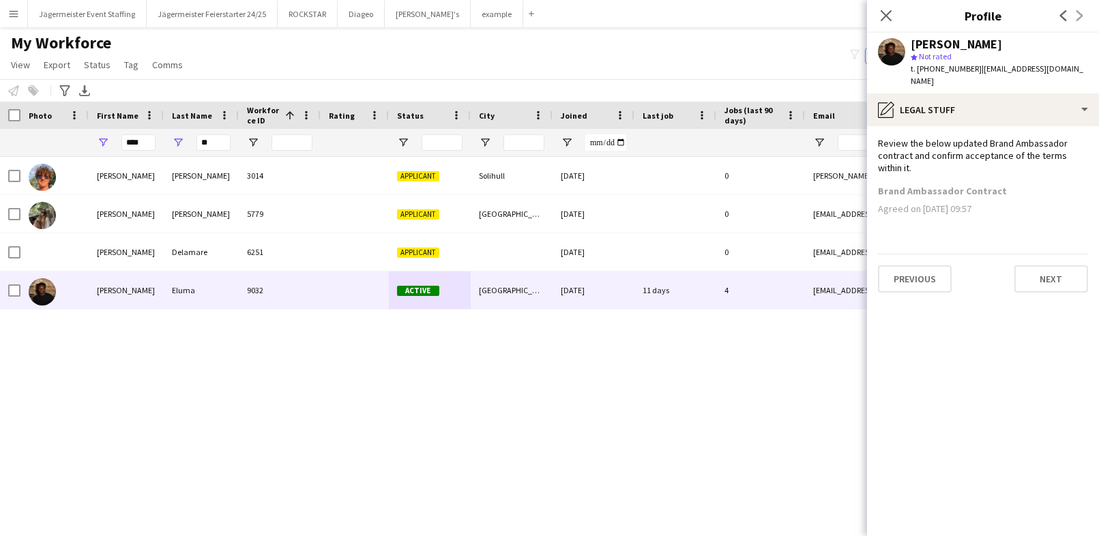
click at [7, 11] on button "Menu" at bounding box center [13, 13] width 27 height 27
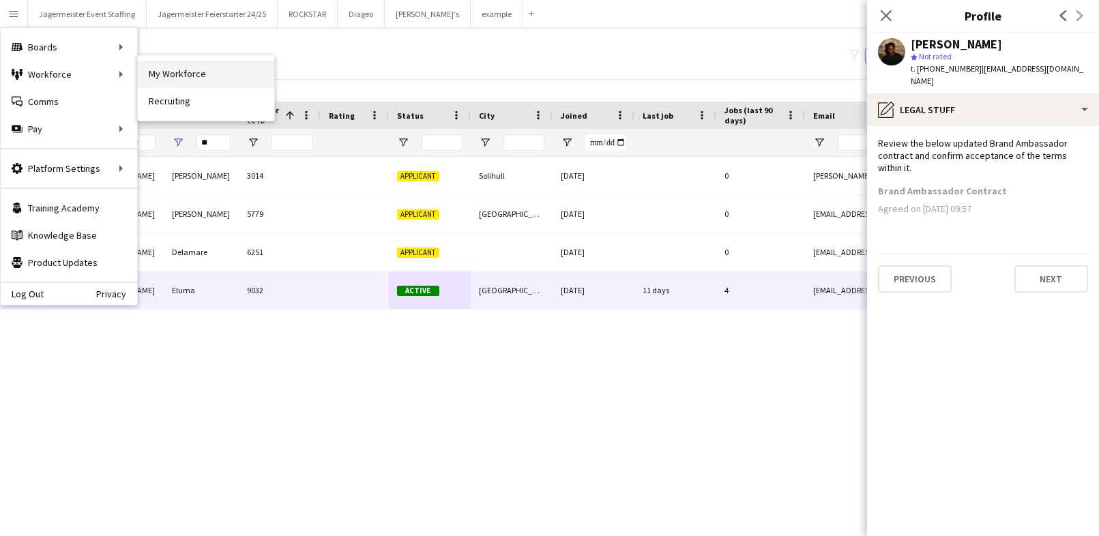
click at [158, 72] on link "My Workforce" at bounding box center [206, 74] width 136 height 27
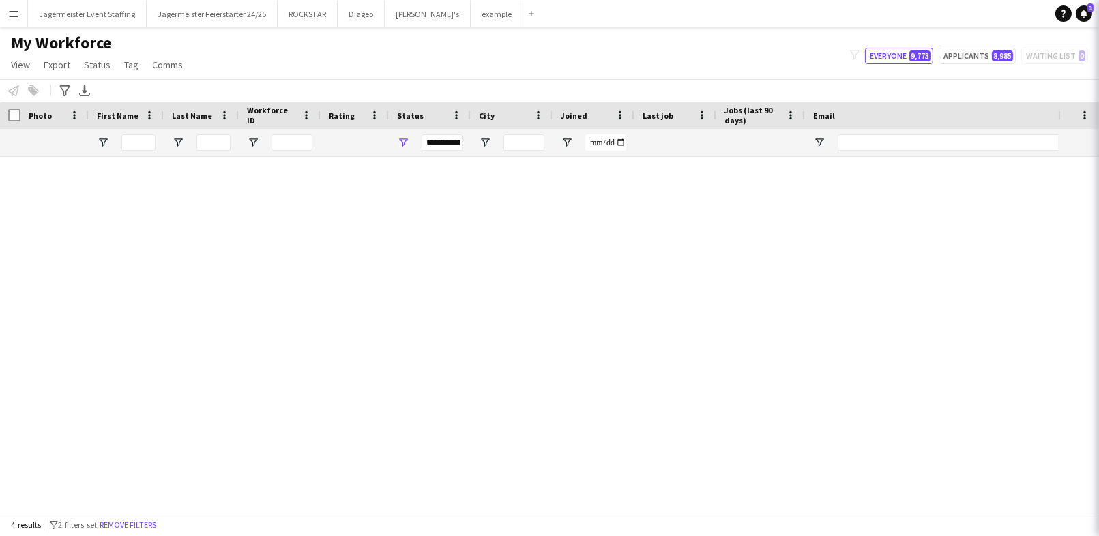
type input "****"
type input "**"
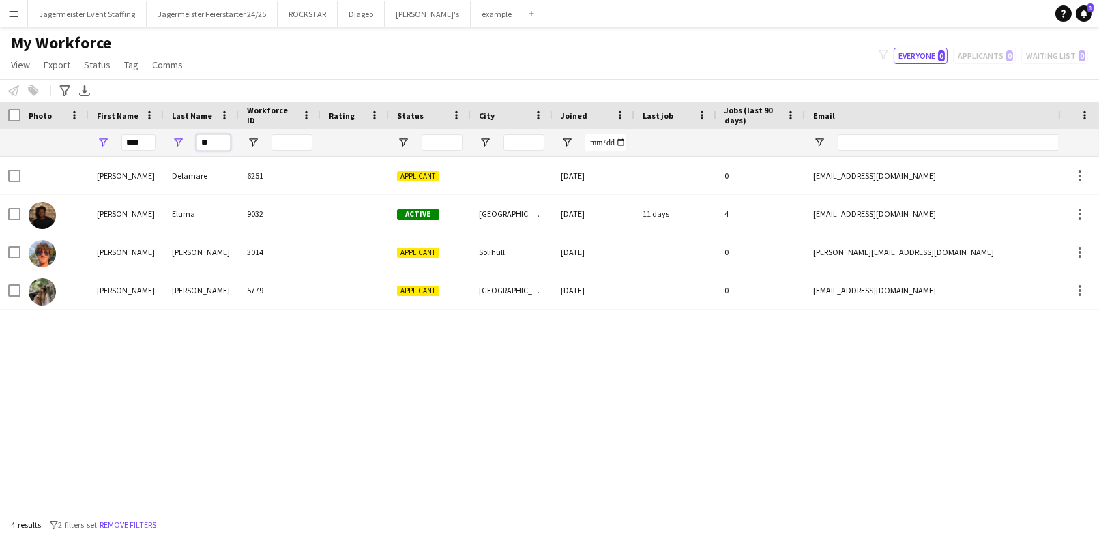
drag, startPoint x: 216, startPoint y: 144, endPoint x: 174, endPoint y: 144, distance: 41.6
click at [174, 144] on div "**" at bounding box center [201, 142] width 75 height 27
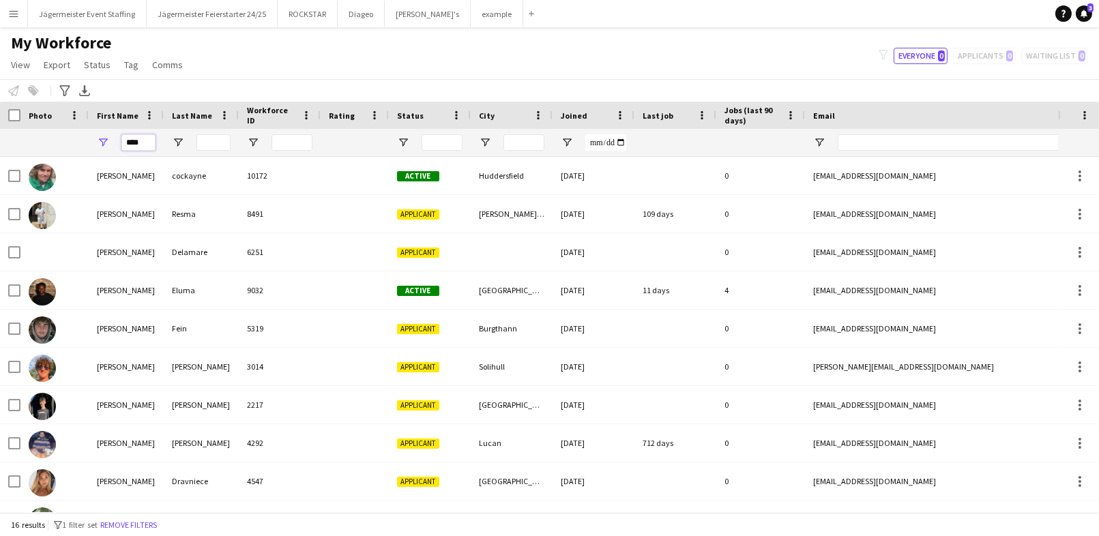
drag, startPoint x: 147, startPoint y: 145, endPoint x: 31, endPoint y: 121, distance: 117.6
click at [31, 121] on div "Workforce Details Photo First Name" at bounding box center [739, 129] width 1479 height 55
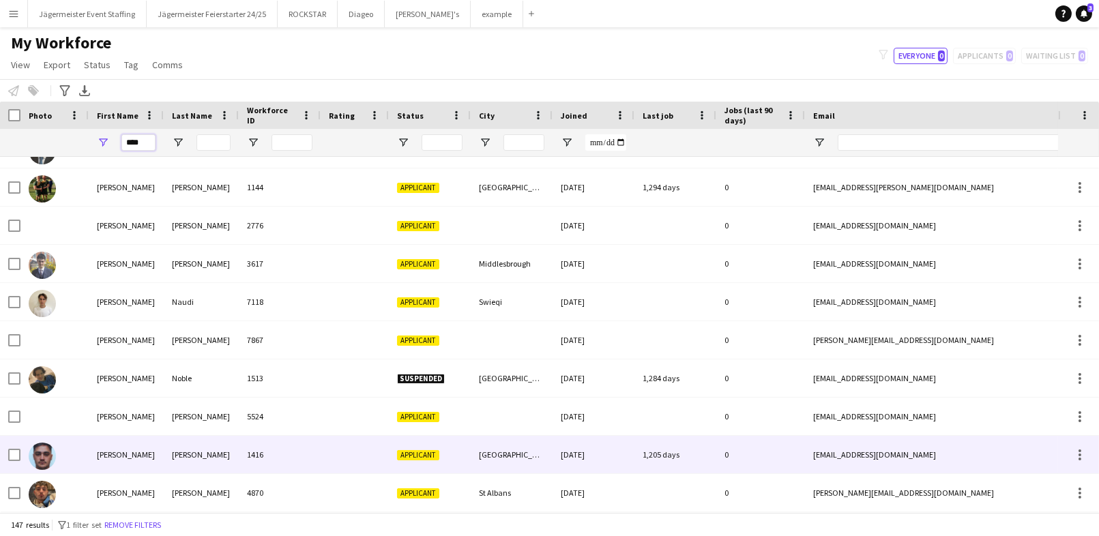
scroll to position [1330, 0]
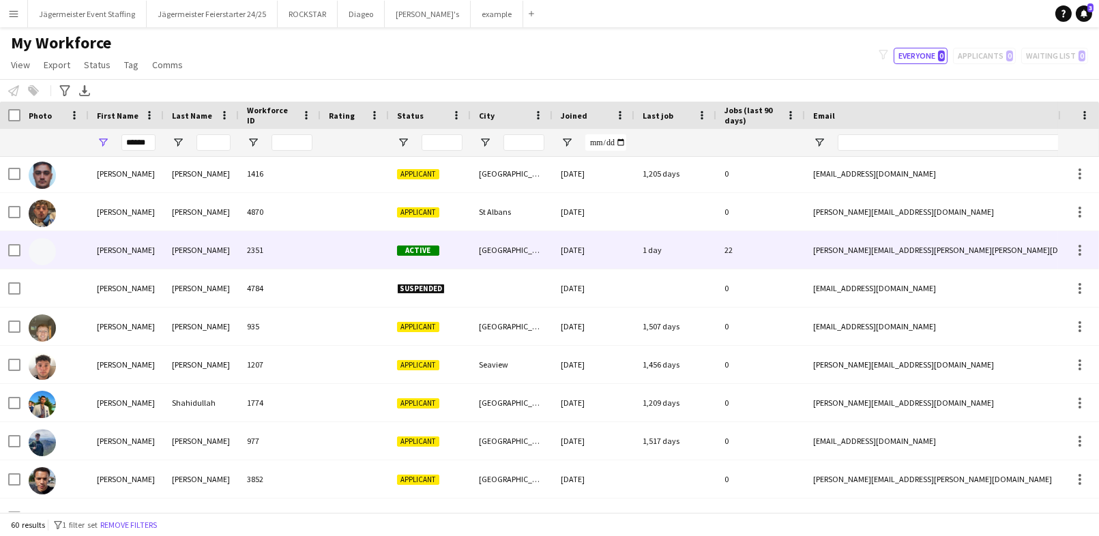
click at [291, 262] on div "2351" at bounding box center [280, 250] width 82 height 38
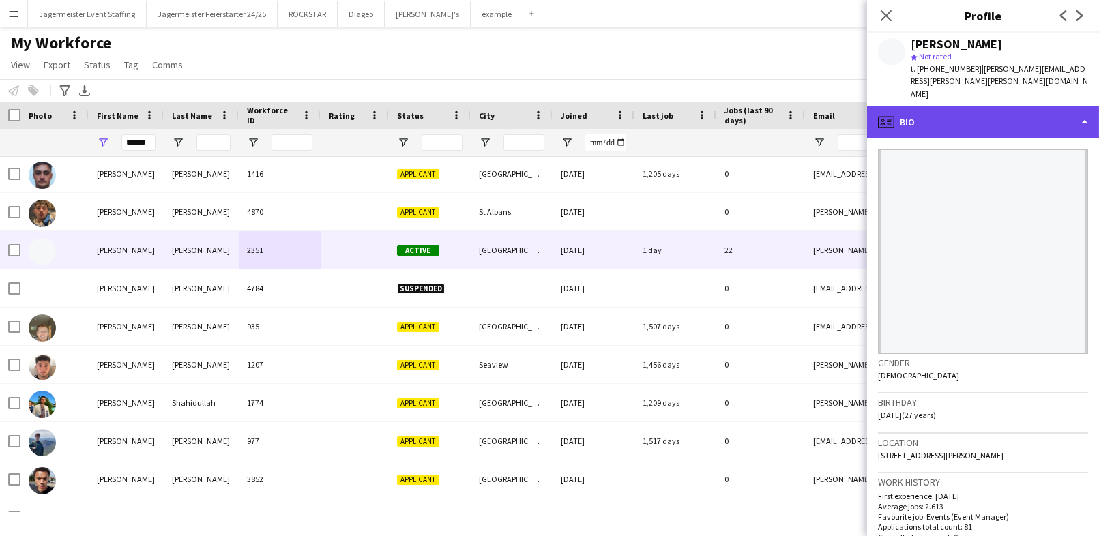
click at [970, 106] on div "profile Bio" at bounding box center [983, 122] width 232 height 33
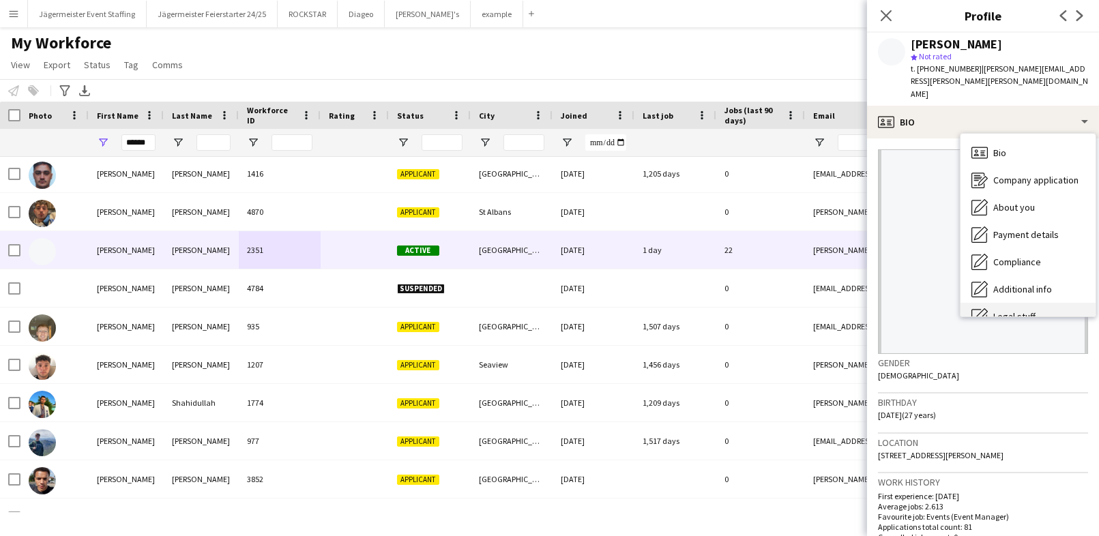
click at [1023, 310] on span "Legal stuff" at bounding box center [1014, 316] width 42 height 12
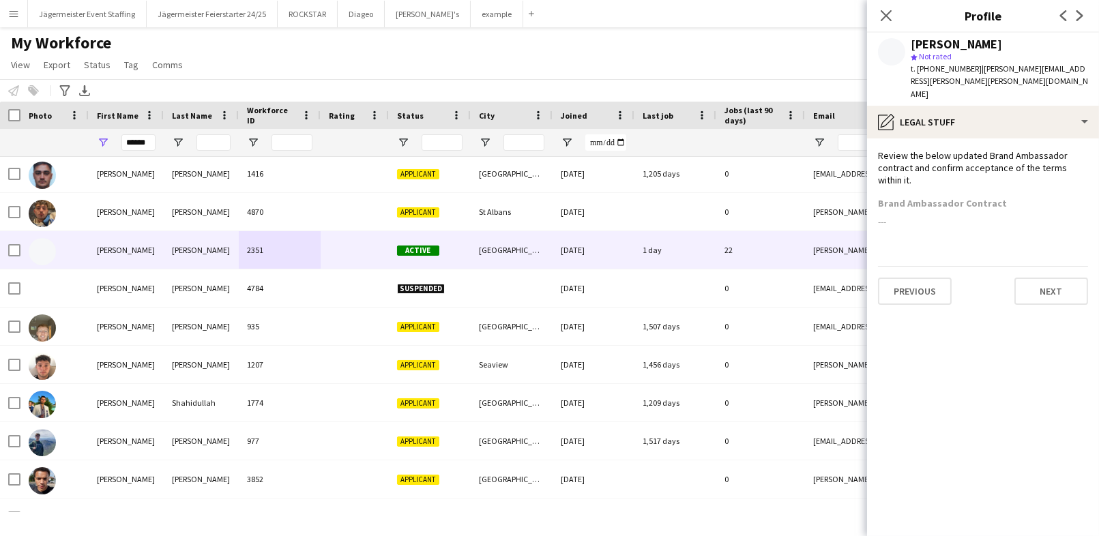
drag, startPoint x: 963, startPoint y: 203, endPoint x: 964, endPoint y: 169, distance: 33.4
click at [964, 169] on app-section-data-types "Review the below updated Brand Ambassador contract and confirm acceptance of th…" at bounding box center [983, 337] width 232 height 398
click at [964, 169] on div "Review the below updated Brand Ambassador contract and confirm acceptance of th…" at bounding box center [983, 173] width 210 height 48
click at [1010, 168] on div "Review the below updated Brand Ambassador contract and confirm acceptance of th…" at bounding box center [983, 173] width 210 height 48
drag, startPoint x: 143, startPoint y: 147, endPoint x: 106, endPoint y: 140, distance: 37.3
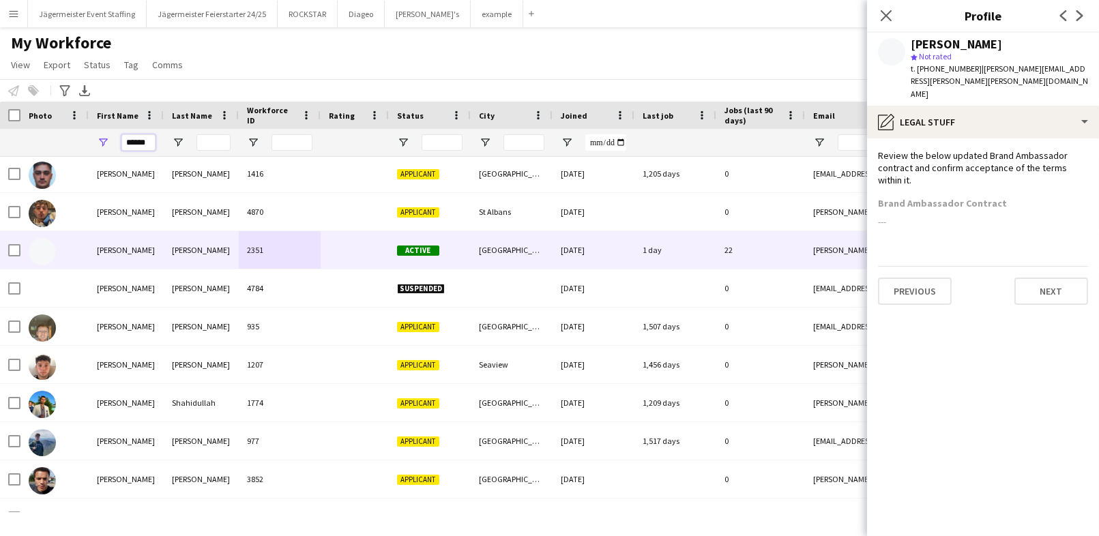
click at [106, 140] on div "******" at bounding box center [126, 142] width 75 height 27
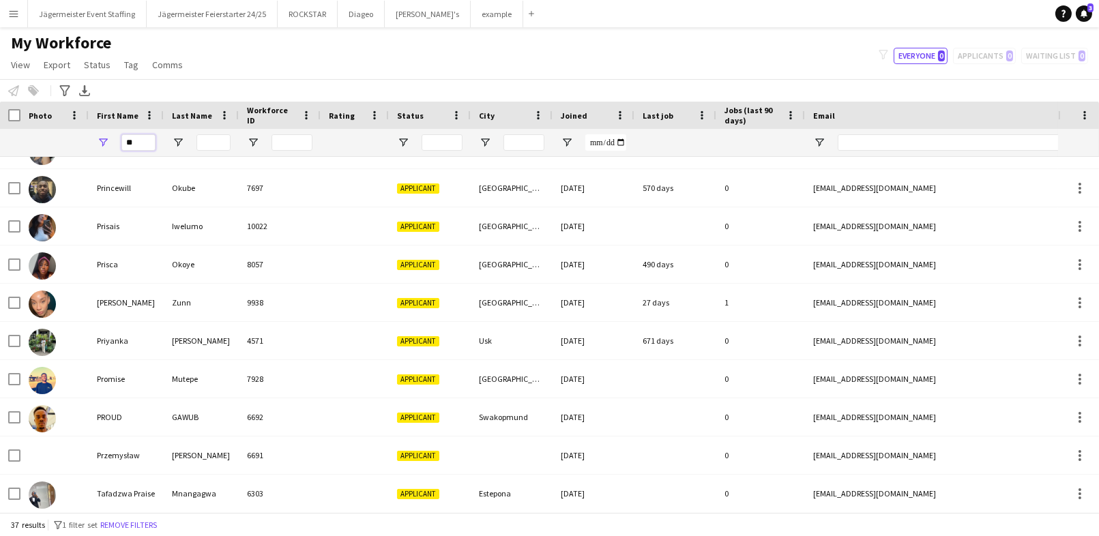
click at [150, 140] on input "**" at bounding box center [138, 142] width 34 height 16
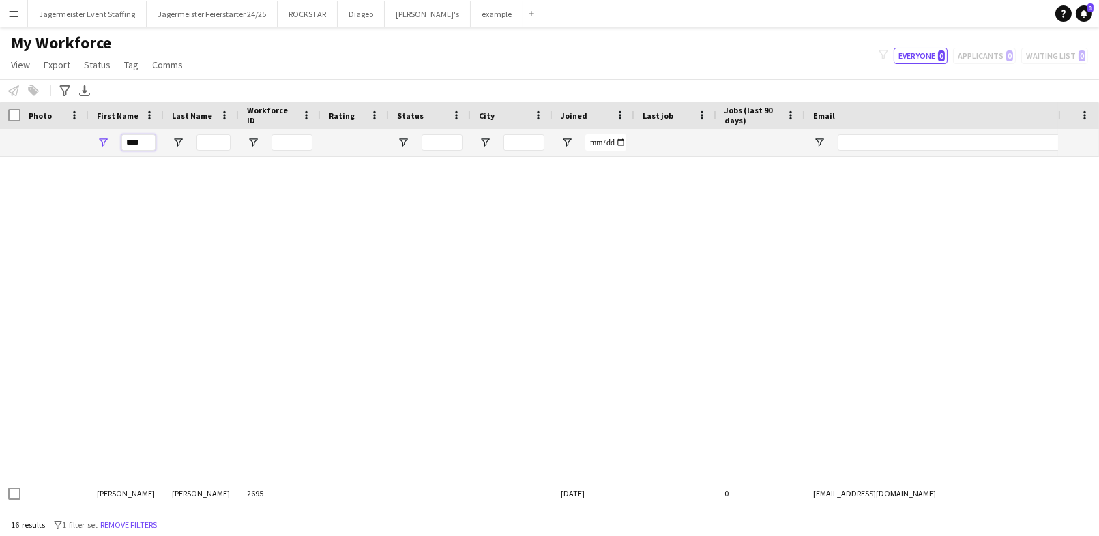
type input "****"
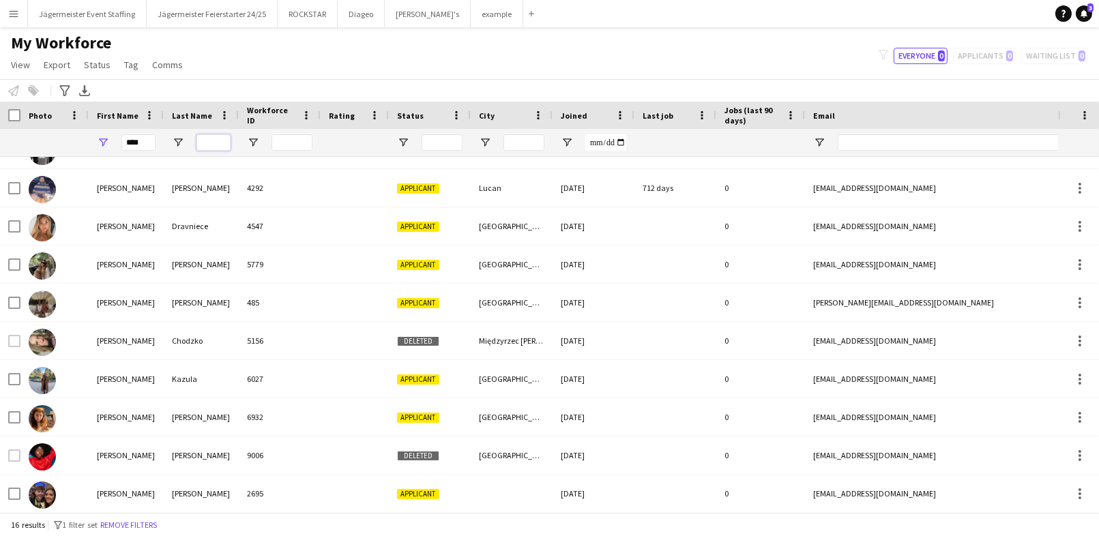
click at [220, 140] on input "Last Name Filter Input" at bounding box center [213, 142] width 34 height 16
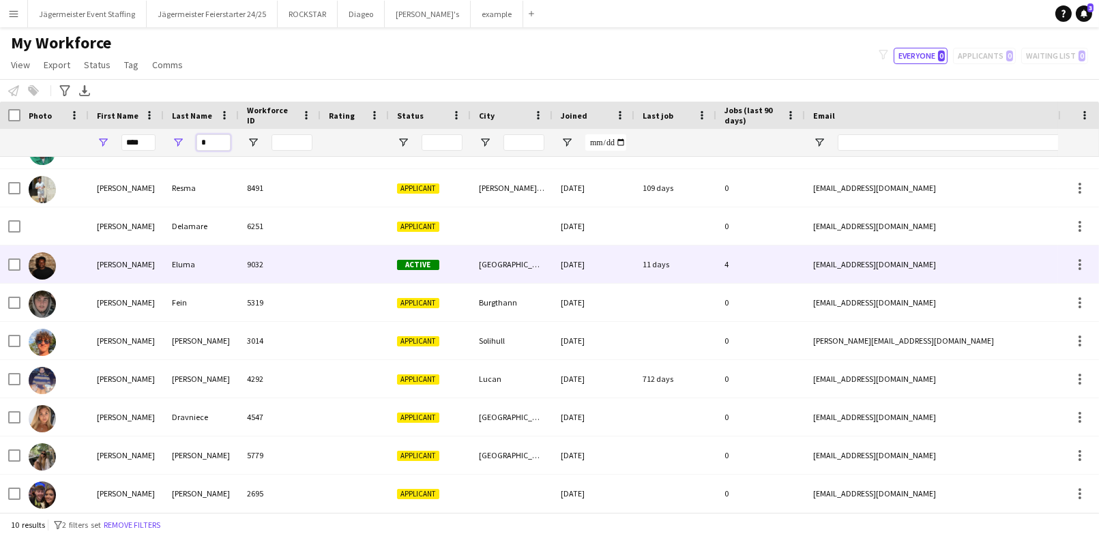
type input "*"
click at [322, 270] on div at bounding box center [355, 265] width 68 height 38
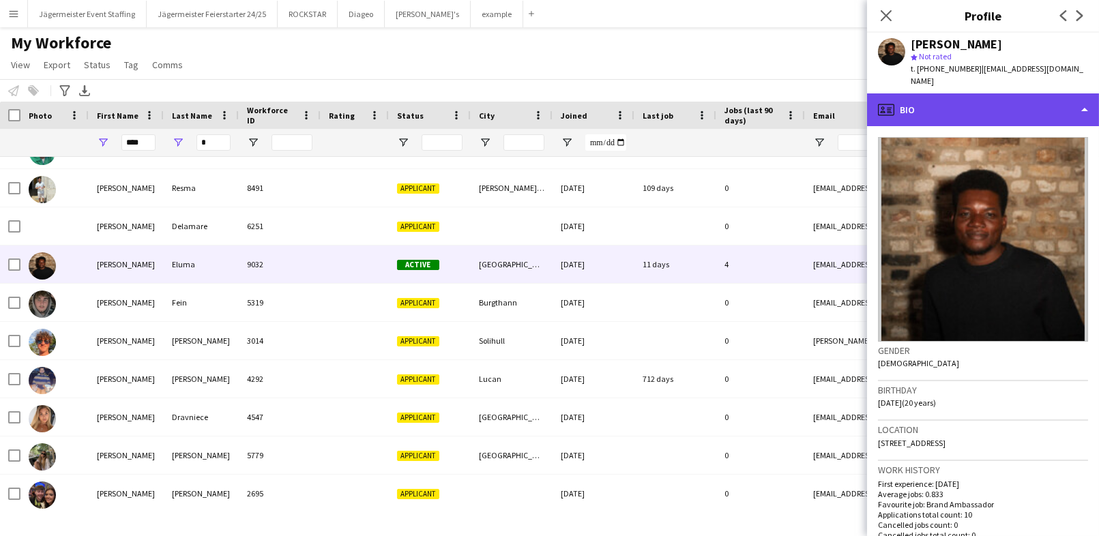
click at [1008, 101] on div "profile Bio" at bounding box center [983, 109] width 232 height 33
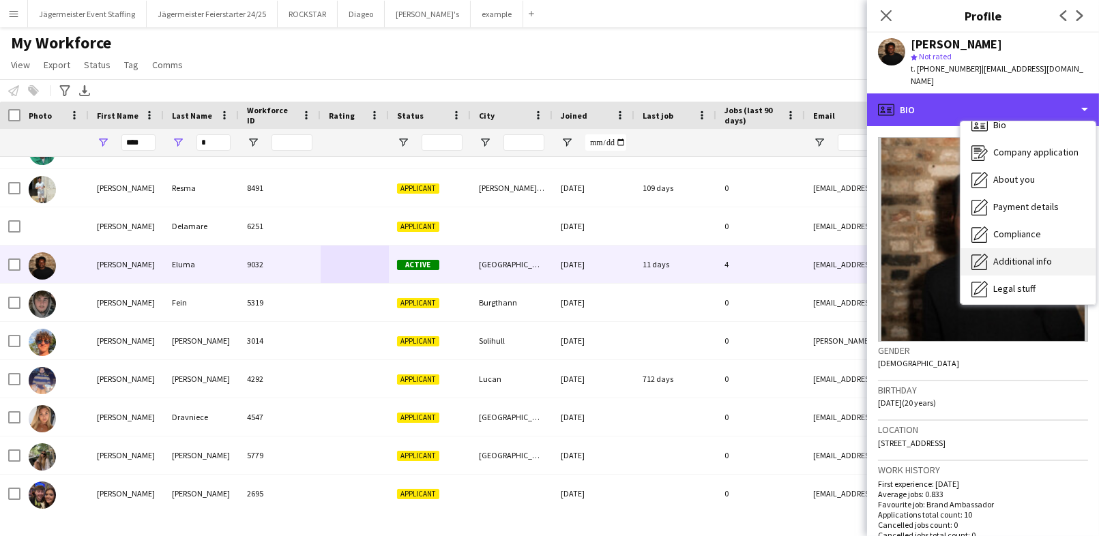
scroll to position [16, 0]
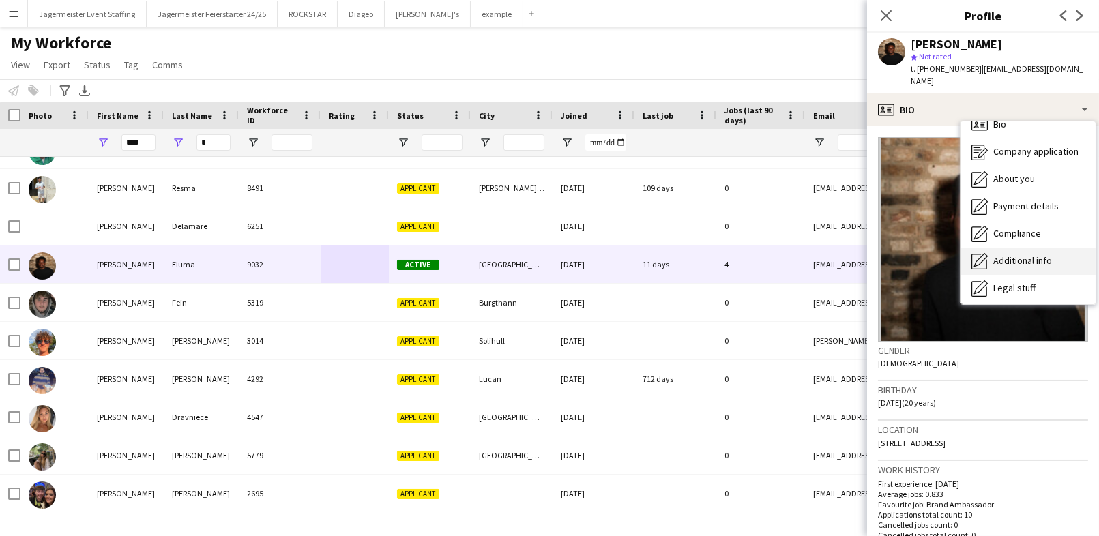
click at [1026, 275] on div "Legal stuff Legal stuff" at bounding box center [1027, 288] width 135 height 27
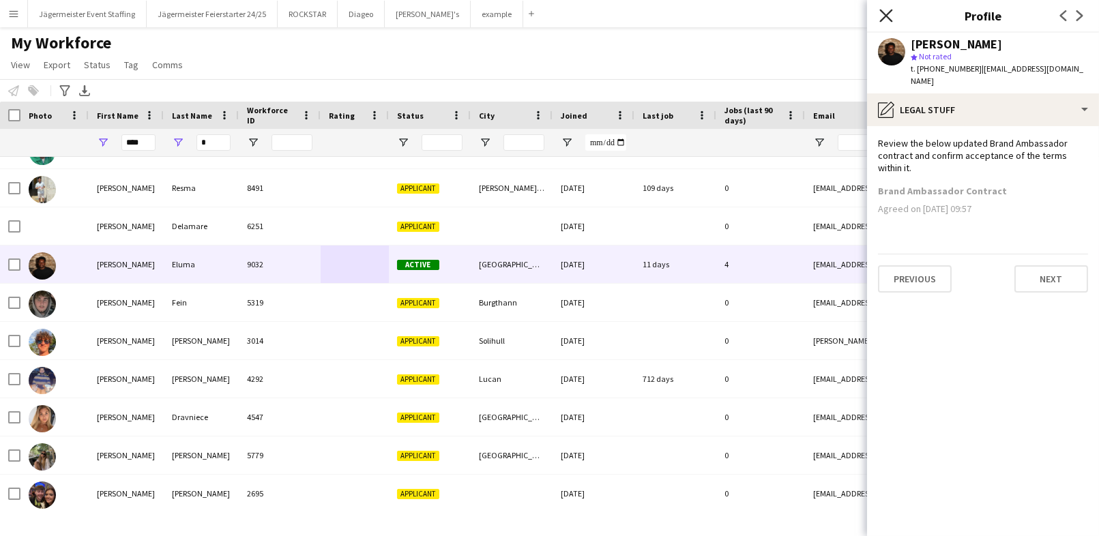
click at [885, 12] on icon "Close pop-in" at bounding box center [885, 15] width 13 height 13
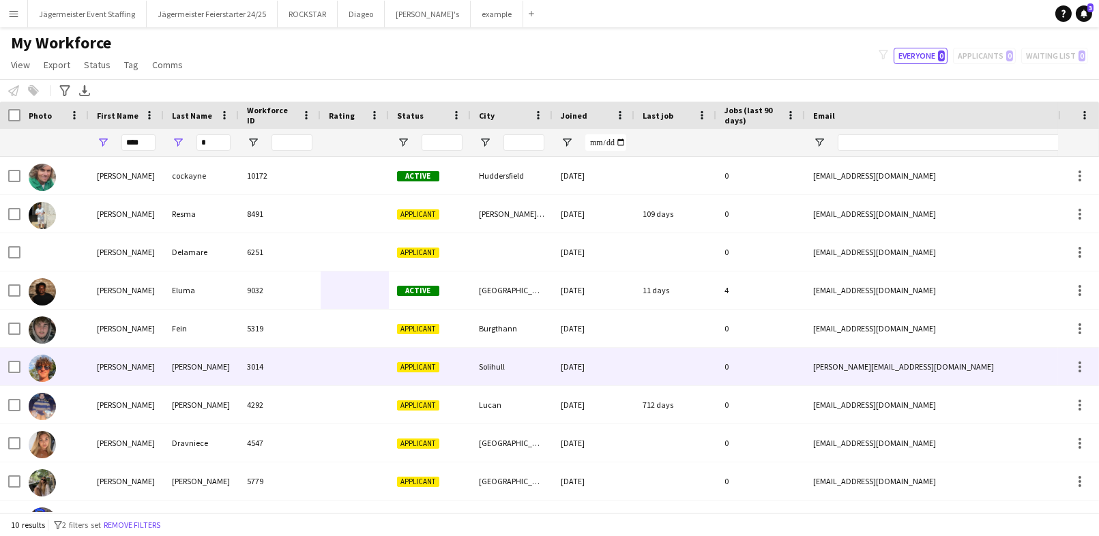
scroll to position [0, 0]
